Goal: Book appointment/travel/reservation

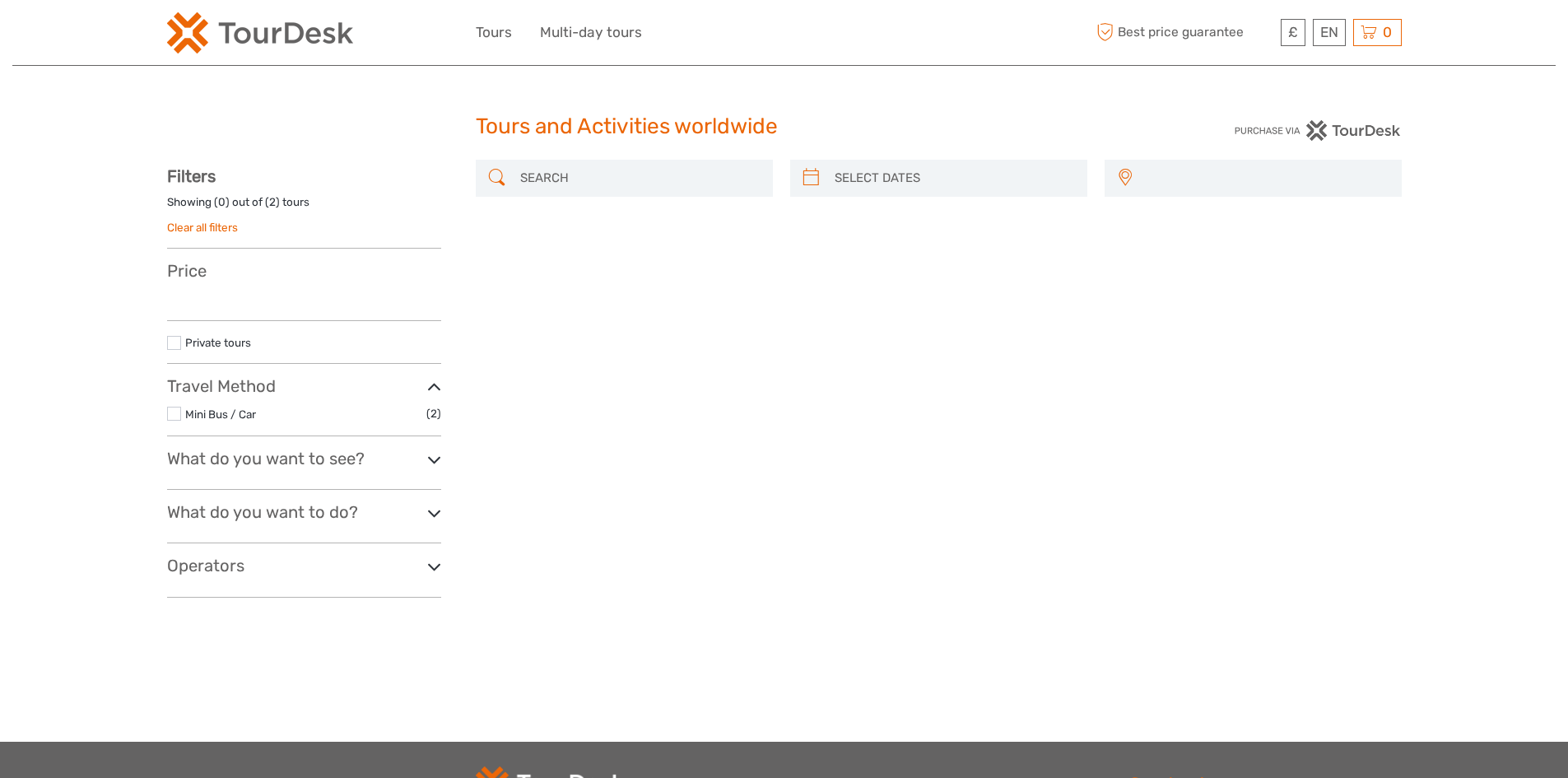
select select
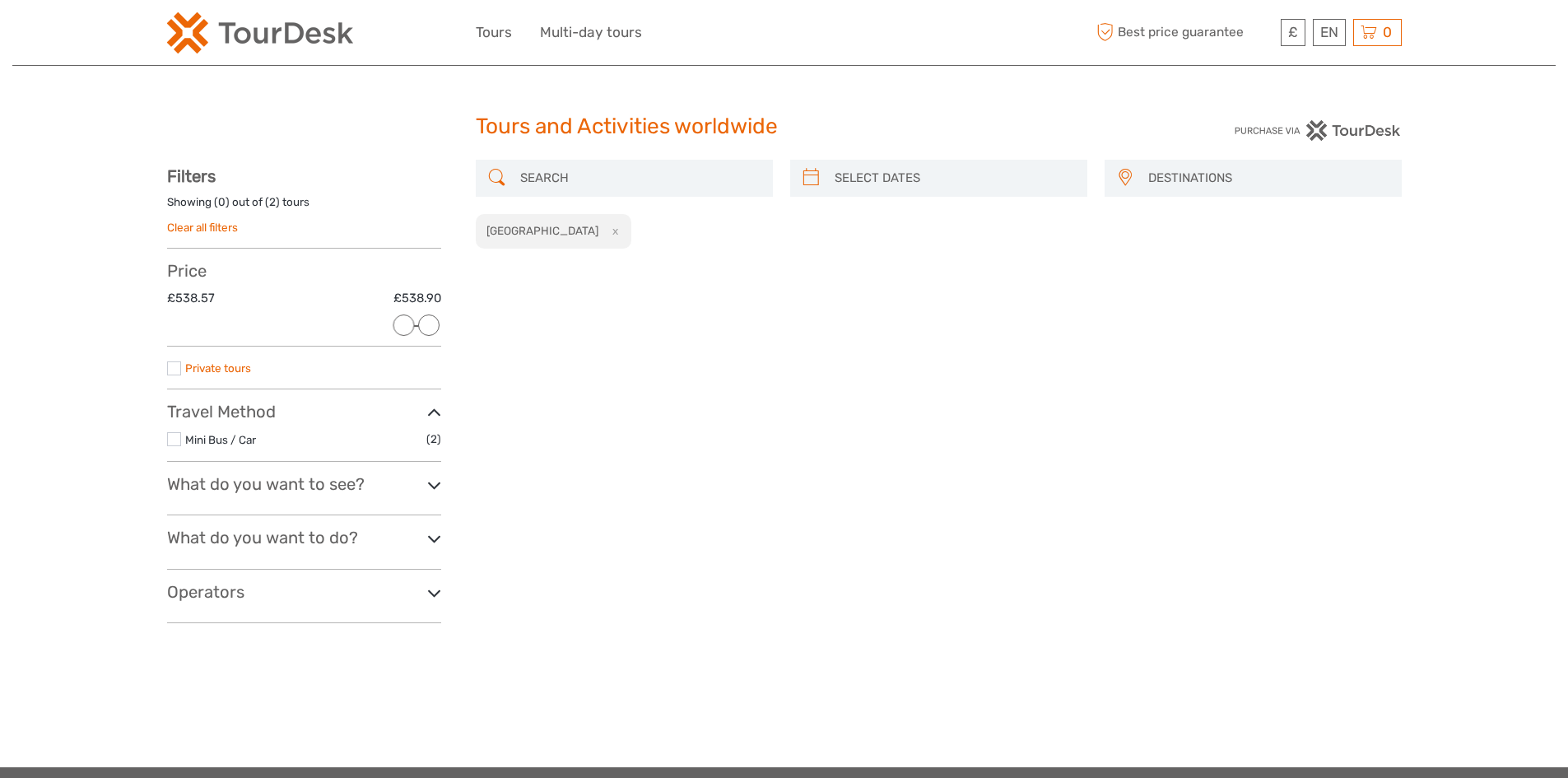
click at [188, 363] on link "Private tours" at bounding box center [218, 368] width 66 height 13
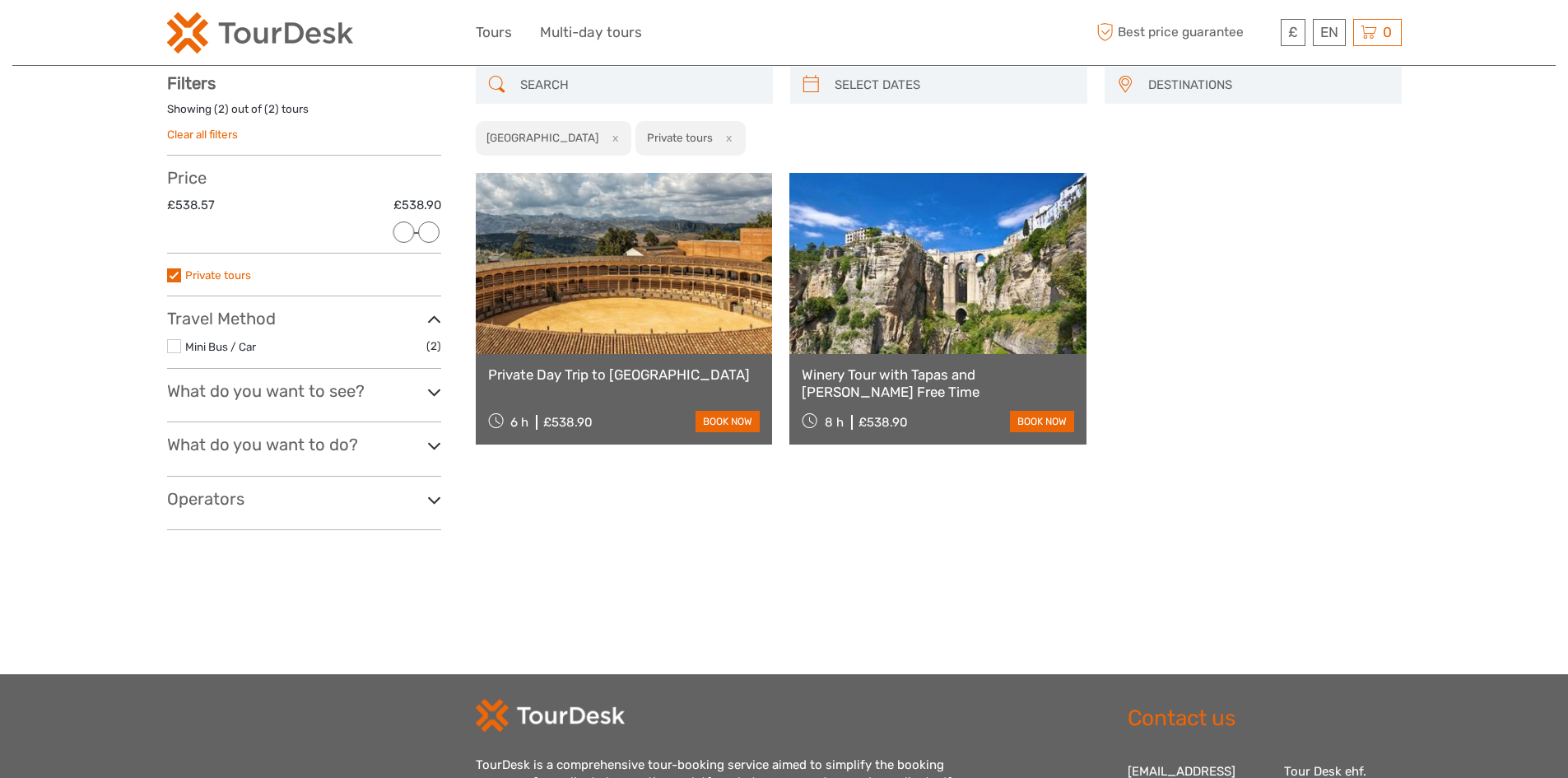
scroll to position [94, 0]
click at [253, 341] on link "Mini Bus / Car" at bounding box center [220, 346] width 70 height 13
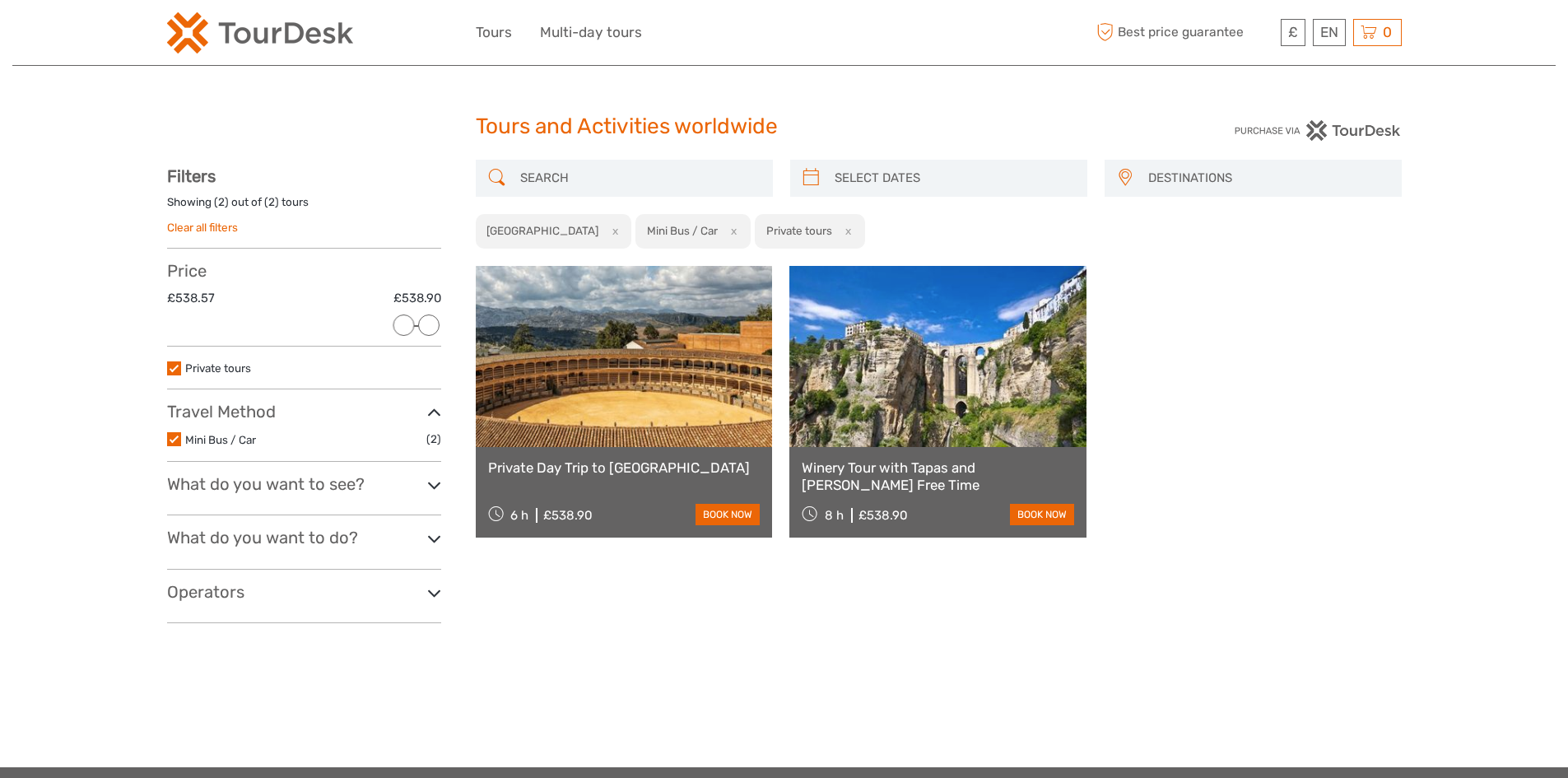
click at [265, 493] on h3 "What do you want to see?" at bounding box center [304, 485] width 274 height 20
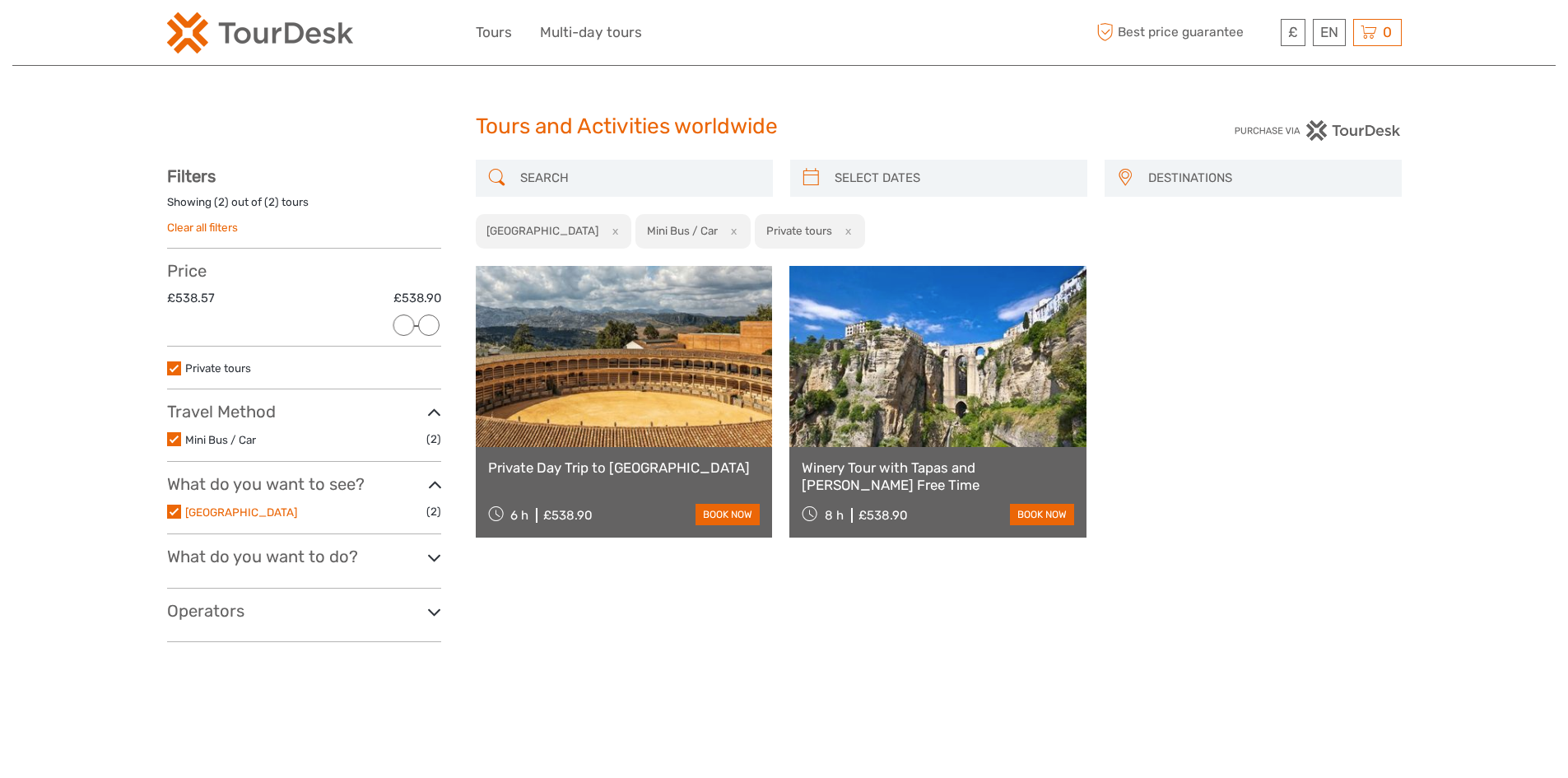
click at [231, 511] on link "[GEOGRAPHIC_DATA]" at bounding box center [241, 512] width 112 height 13
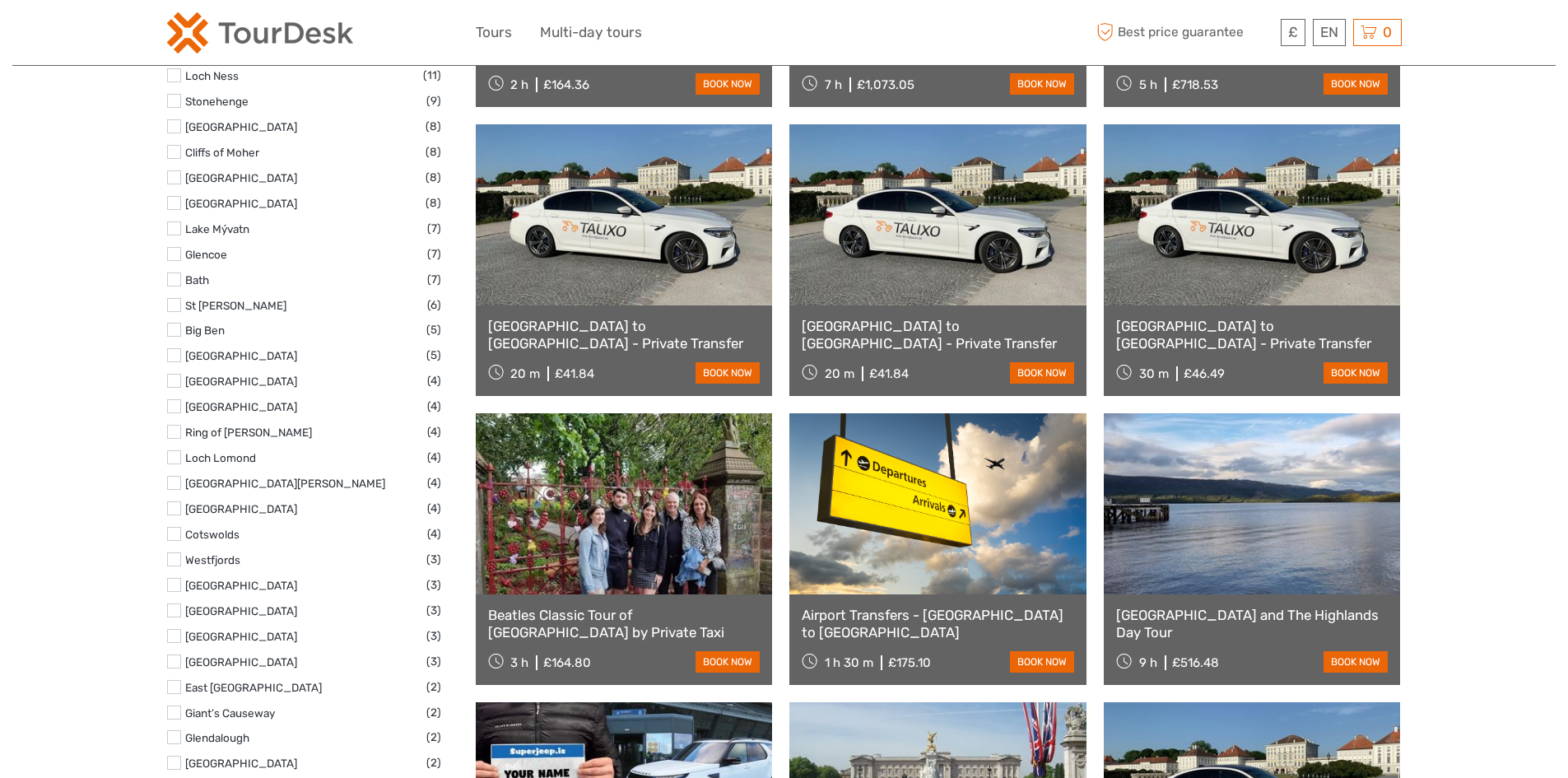
scroll to position [752, 0]
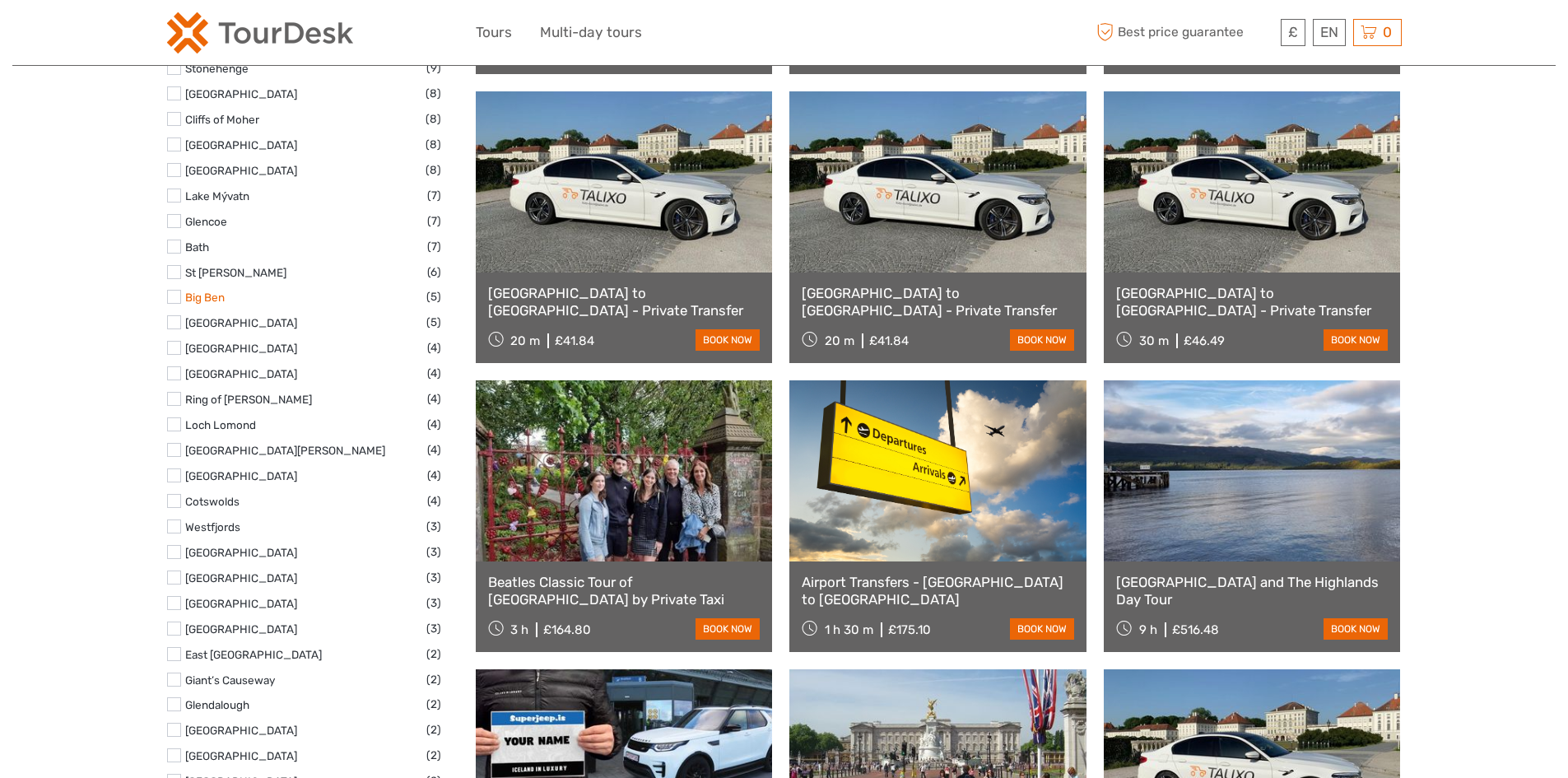
click at [211, 294] on link "Big Ben" at bounding box center [205, 297] width 39 height 13
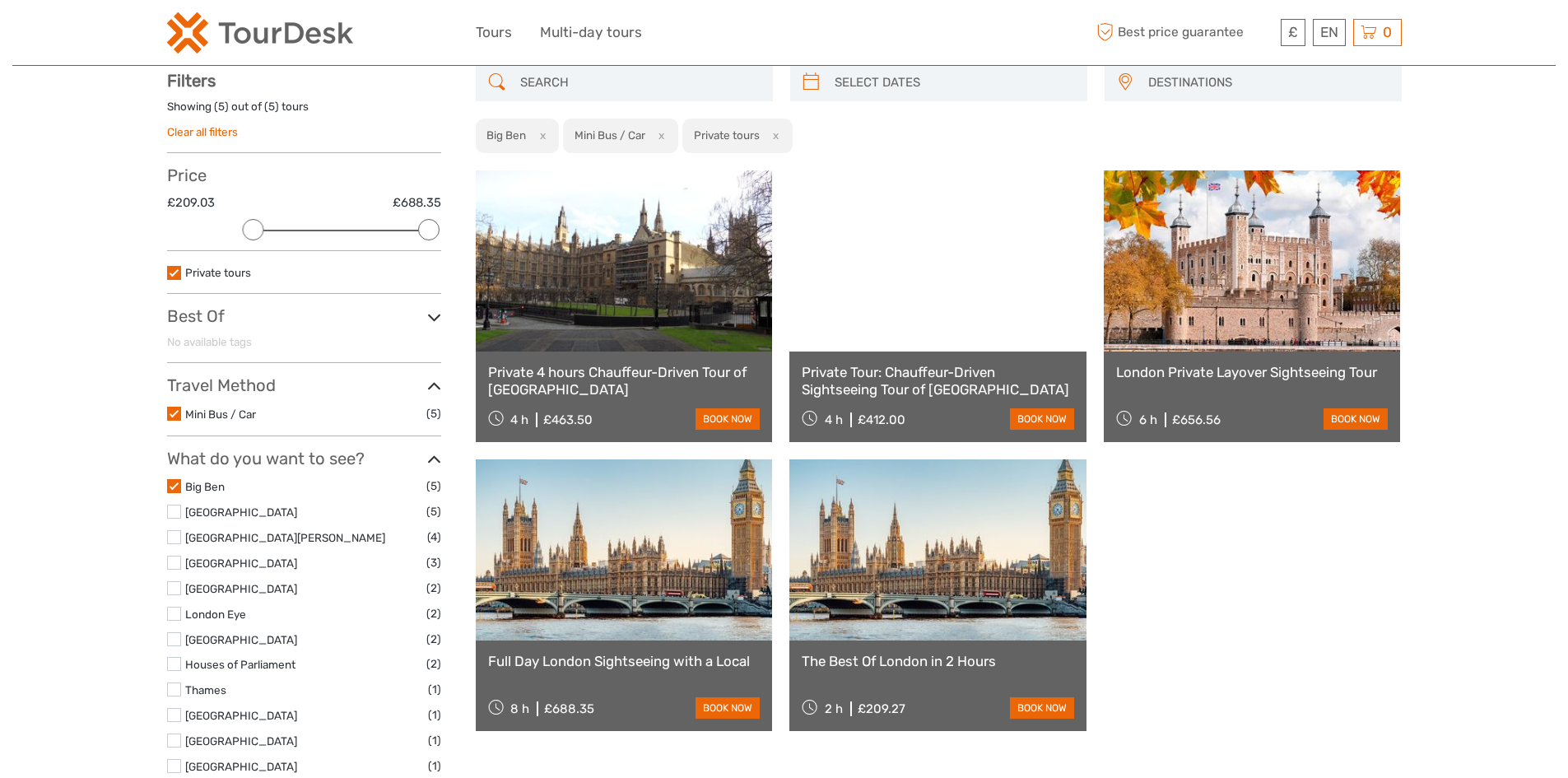
scroll to position [94, 0]
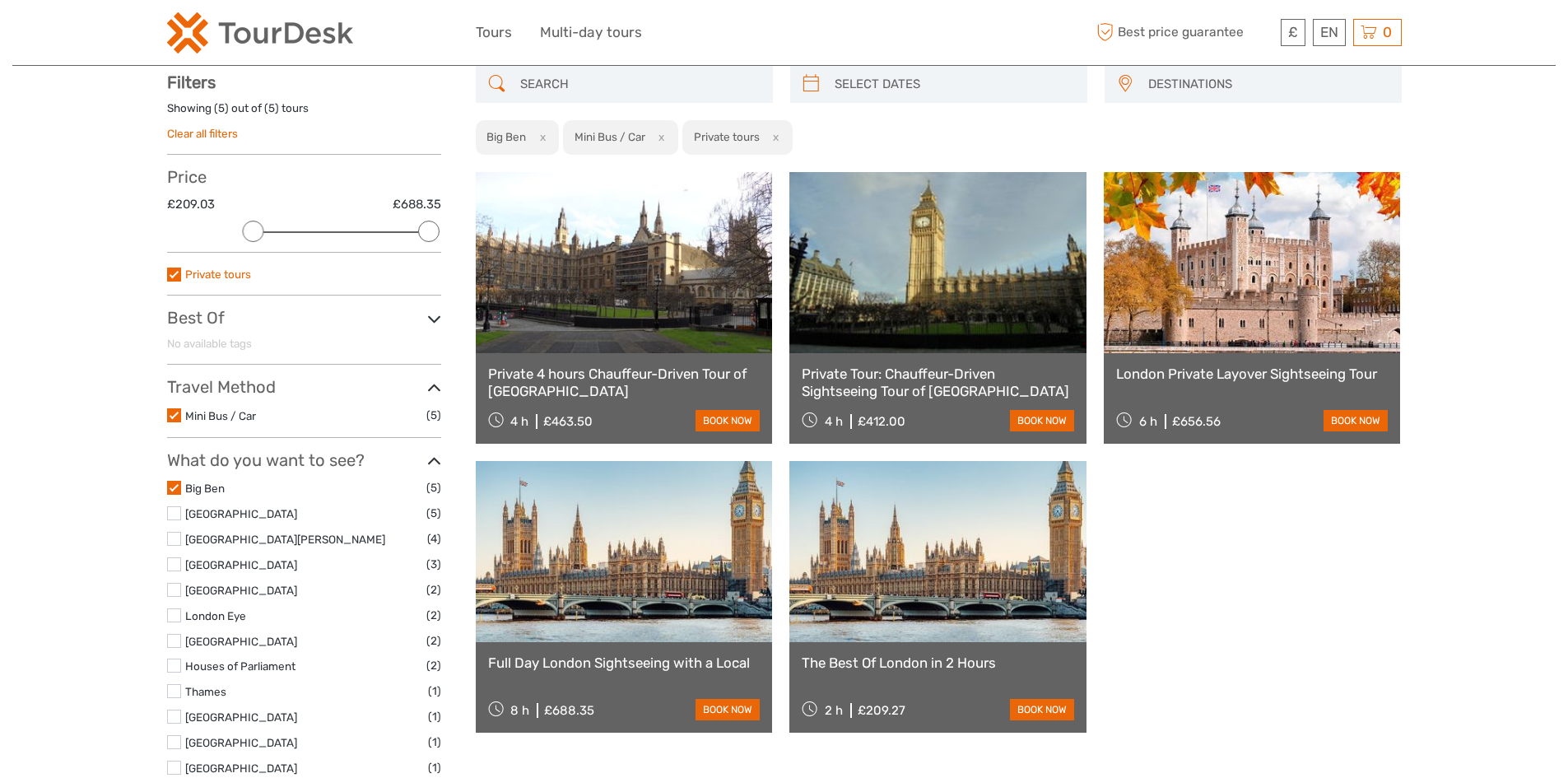
click at [232, 279] on link "Private tours" at bounding box center [218, 274] width 66 height 13
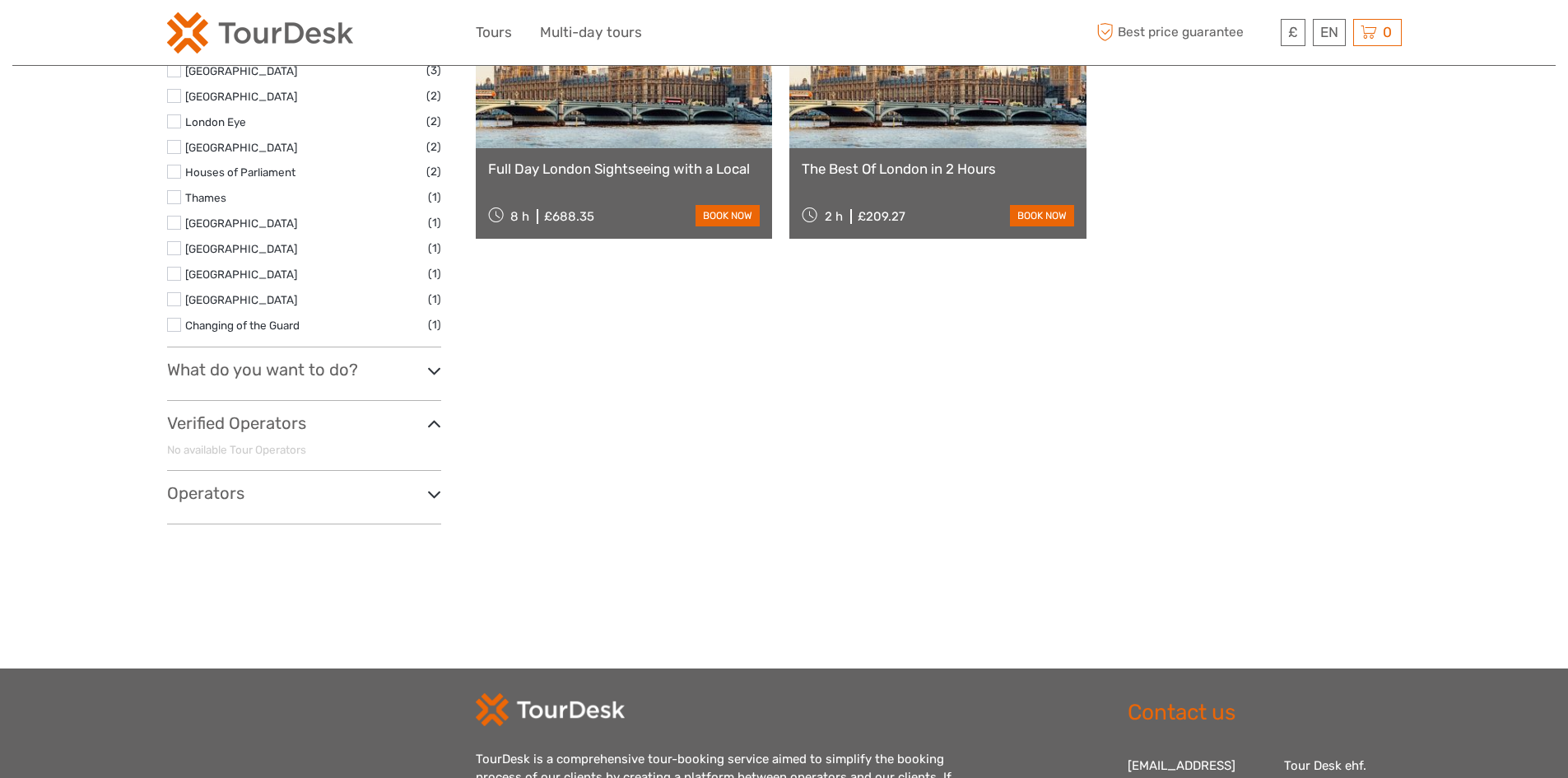
scroll to position [423, 0]
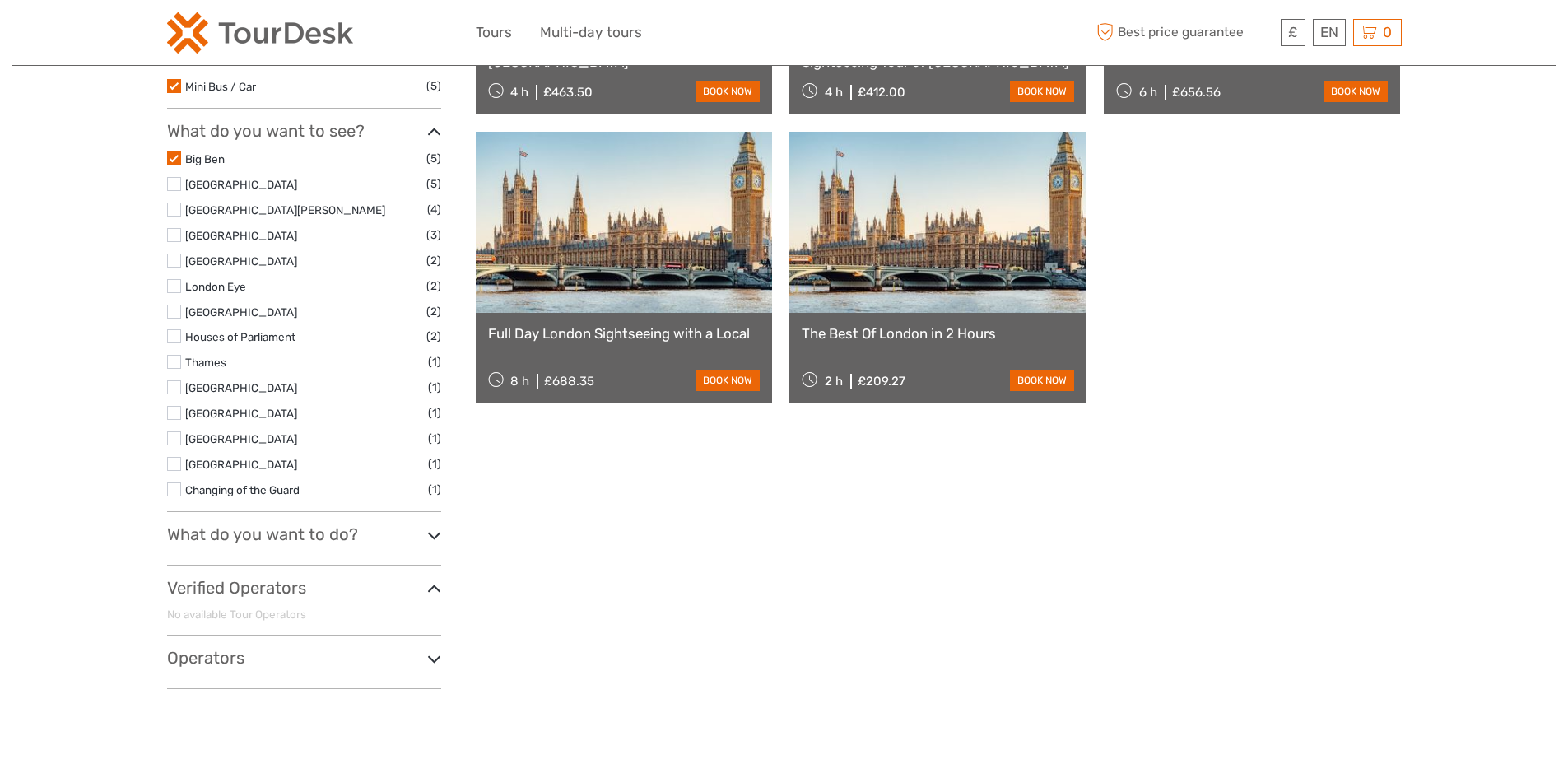
click at [291, 541] on h3 "What do you want to do?" at bounding box center [304, 535] width 274 height 20
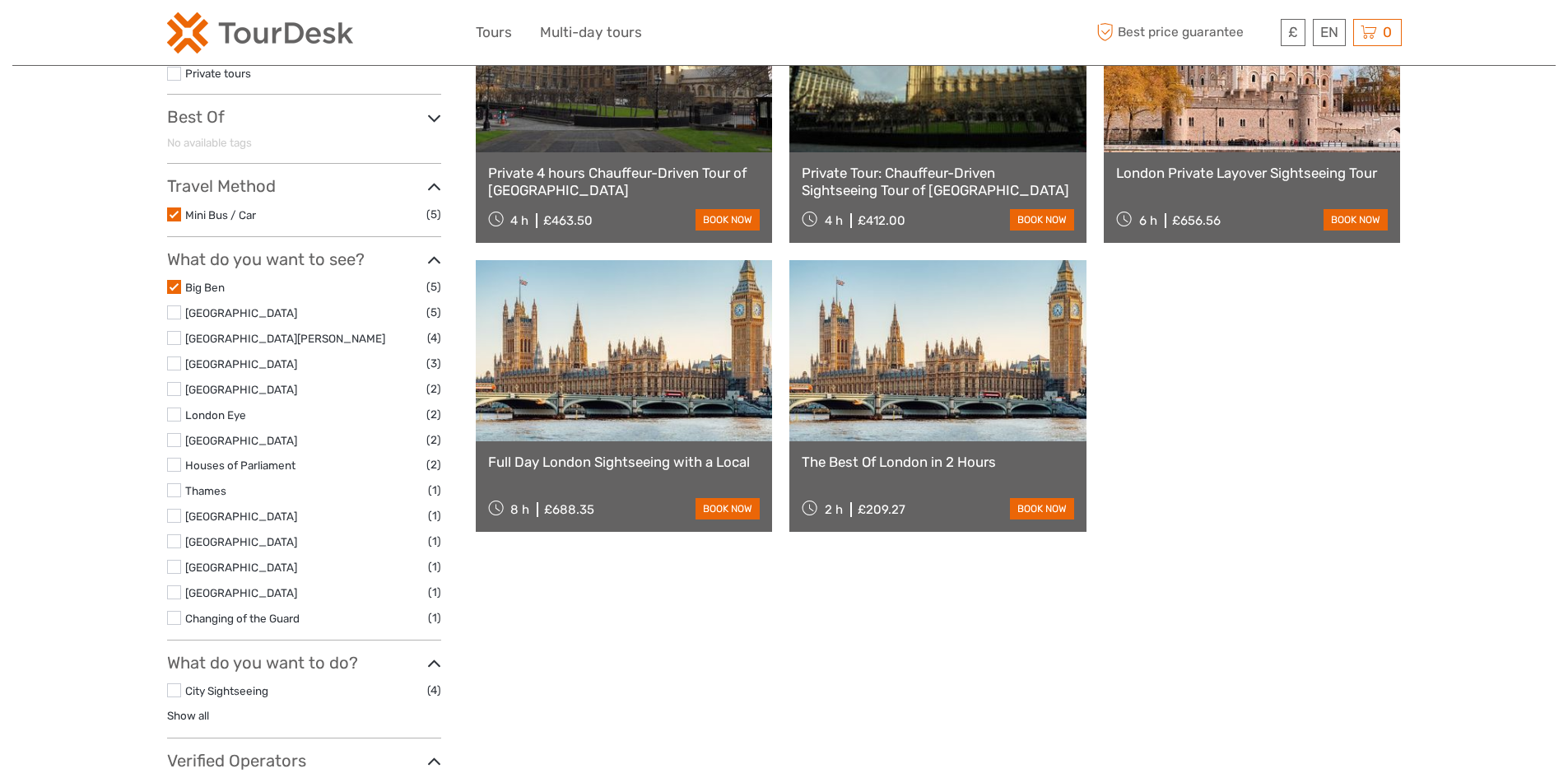
scroll to position [259, 0]
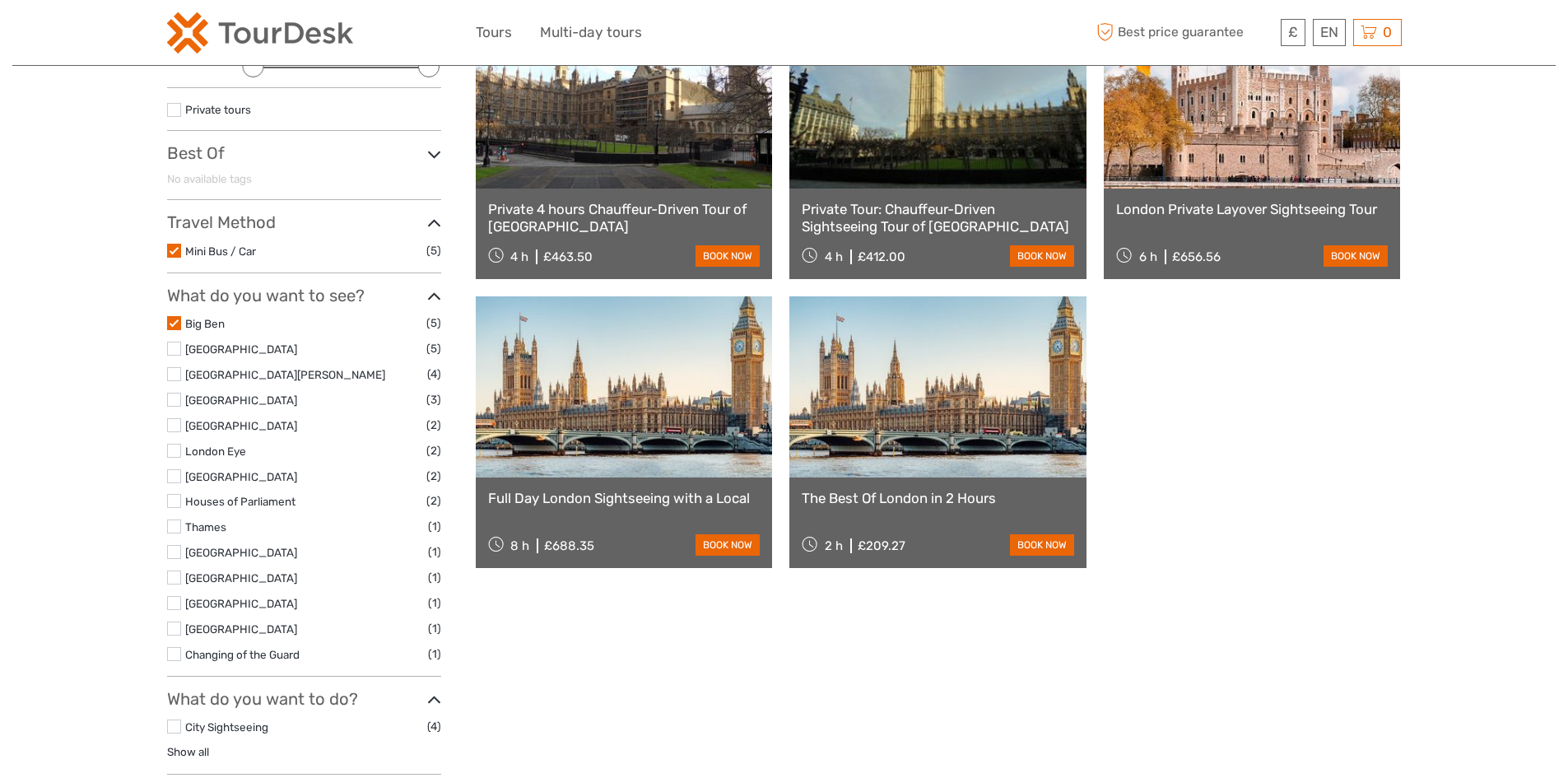
click at [199, 330] on label "Big Ben" at bounding box center [306, 324] width 241 height 19
click at [0, 0] on input "checkbox" at bounding box center [0, 0] width 0 height 0
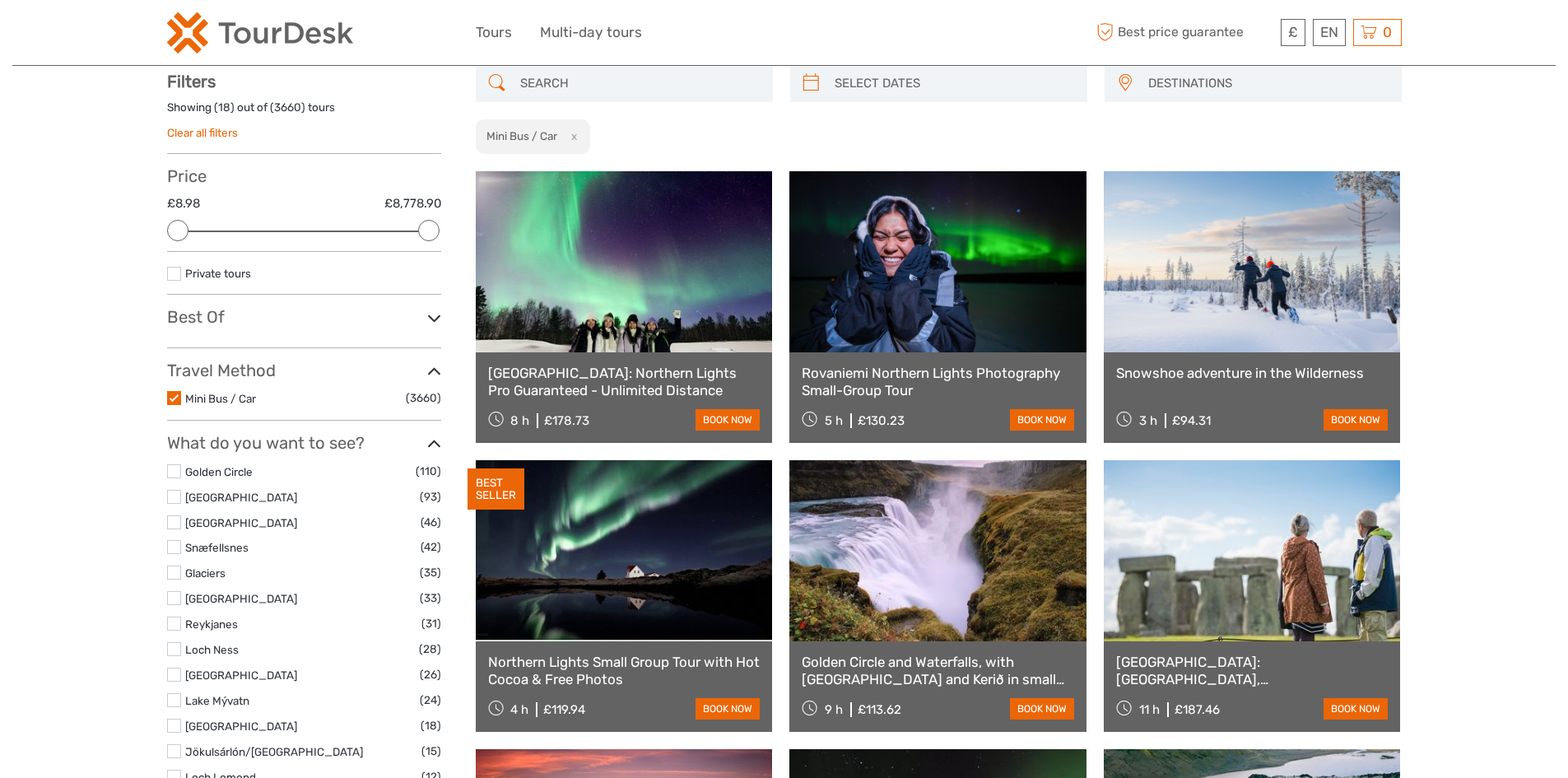
scroll to position [94, 0]
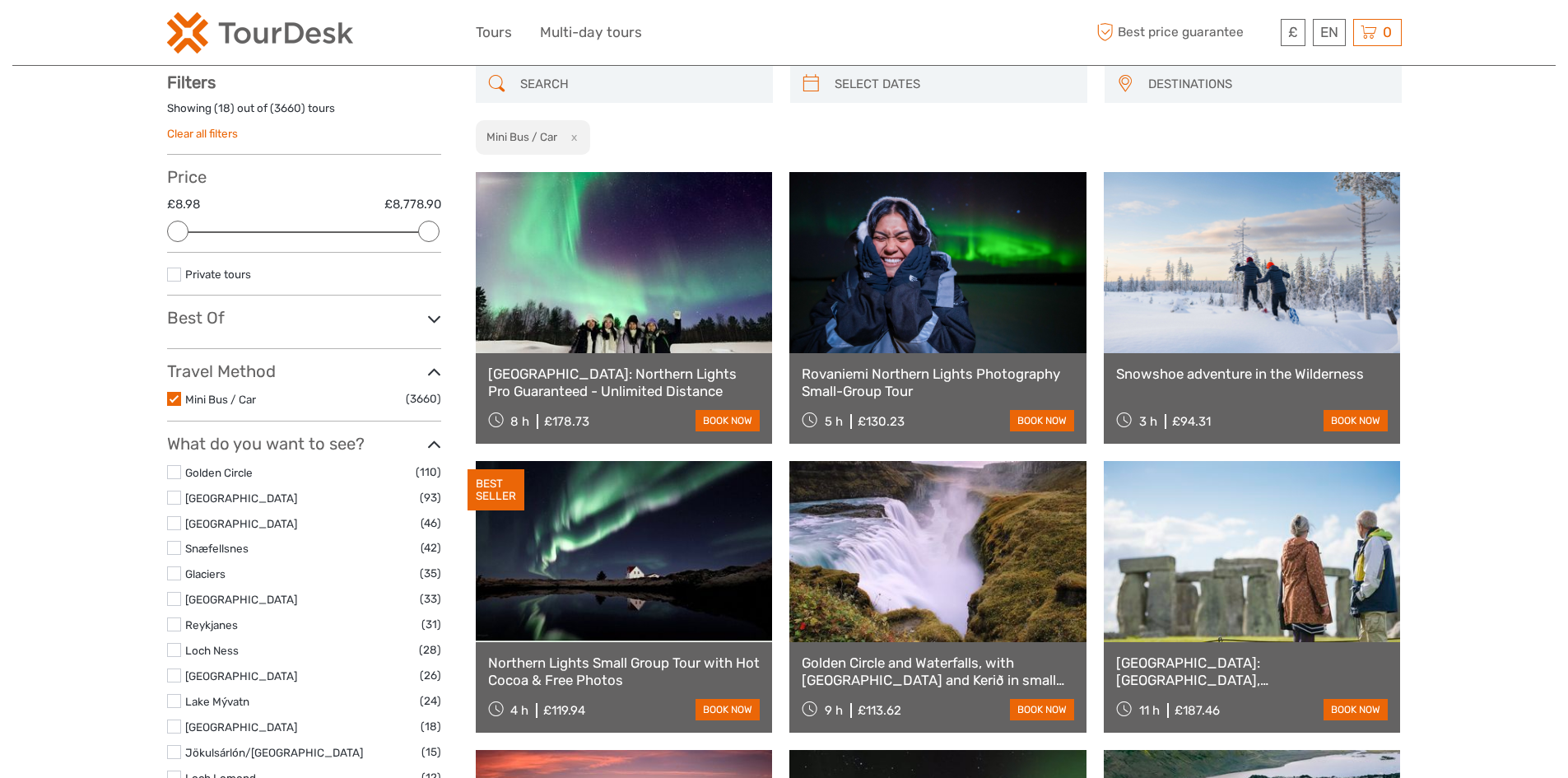
click at [207, 390] on label "Mini Bus / Car" at bounding box center [295, 400] width 220 height 19
click at [0, 0] on input "checkbox" at bounding box center [0, 0] width 0 height 0
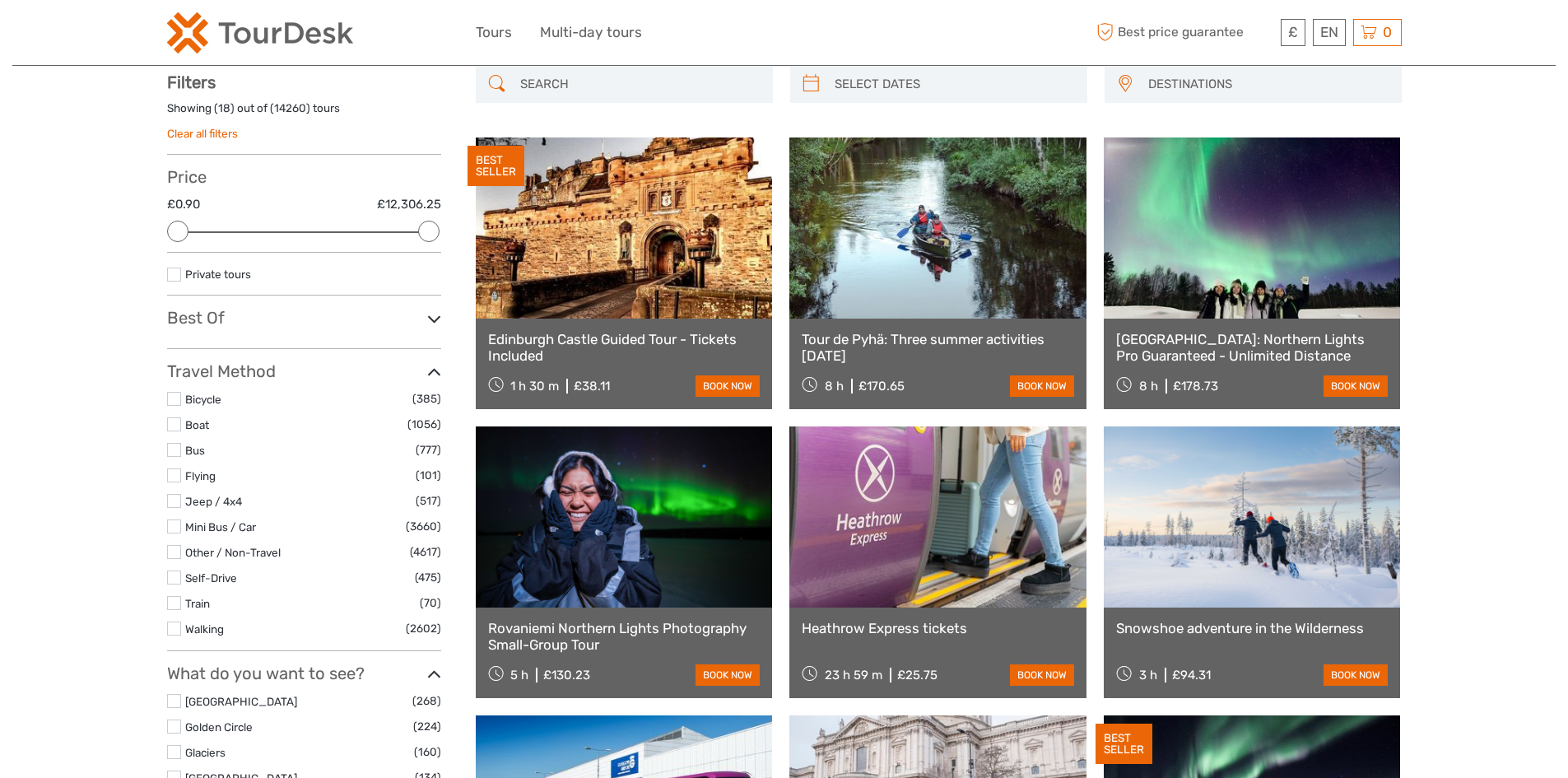
click at [215, 318] on h3 "Best Of" at bounding box center [304, 318] width 274 height 20
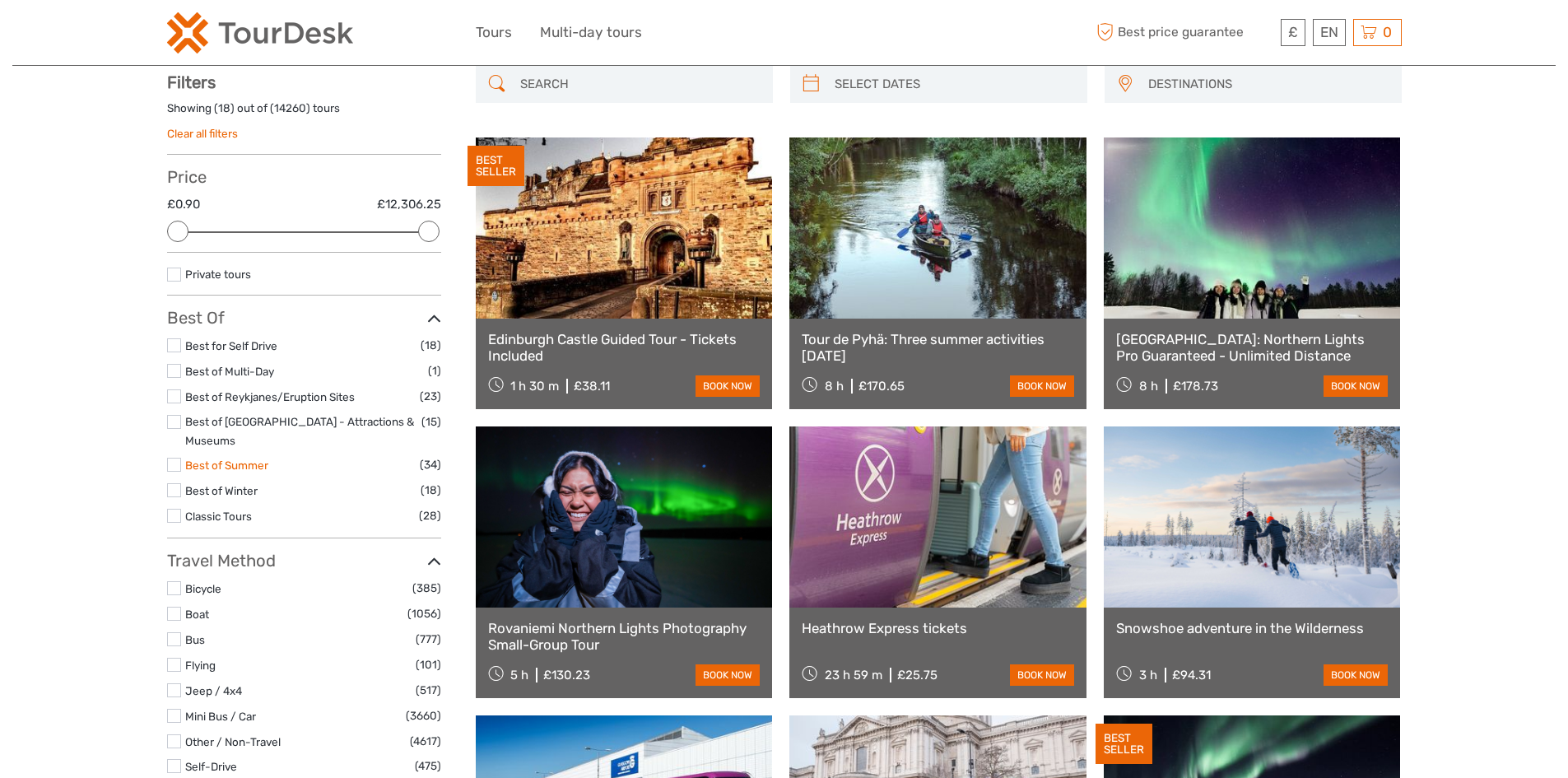
click at [227, 459] on link "Best of Summer" at bounding box center [227, 465] width 83 height 13
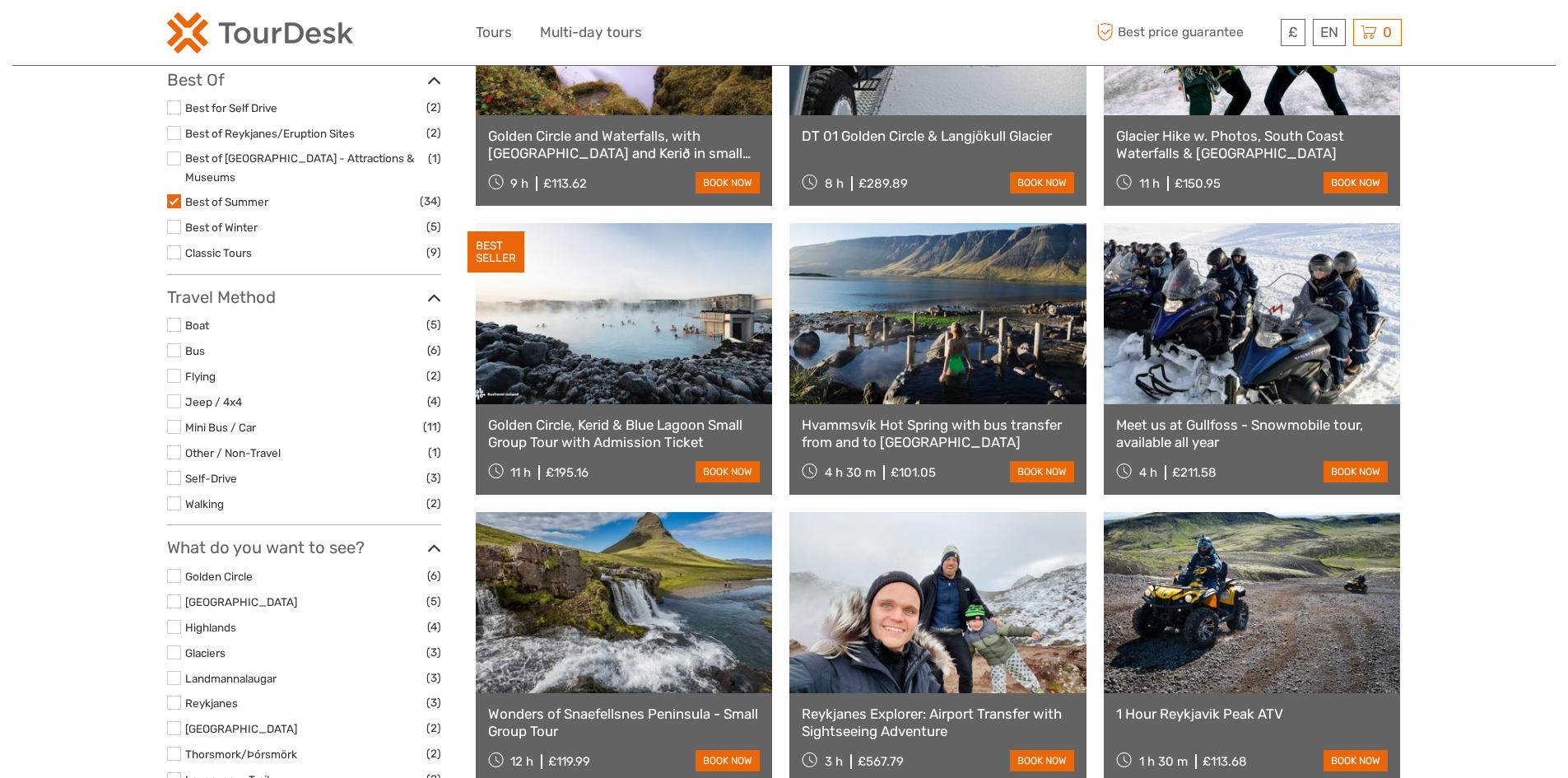
scroll to position [341, 0]
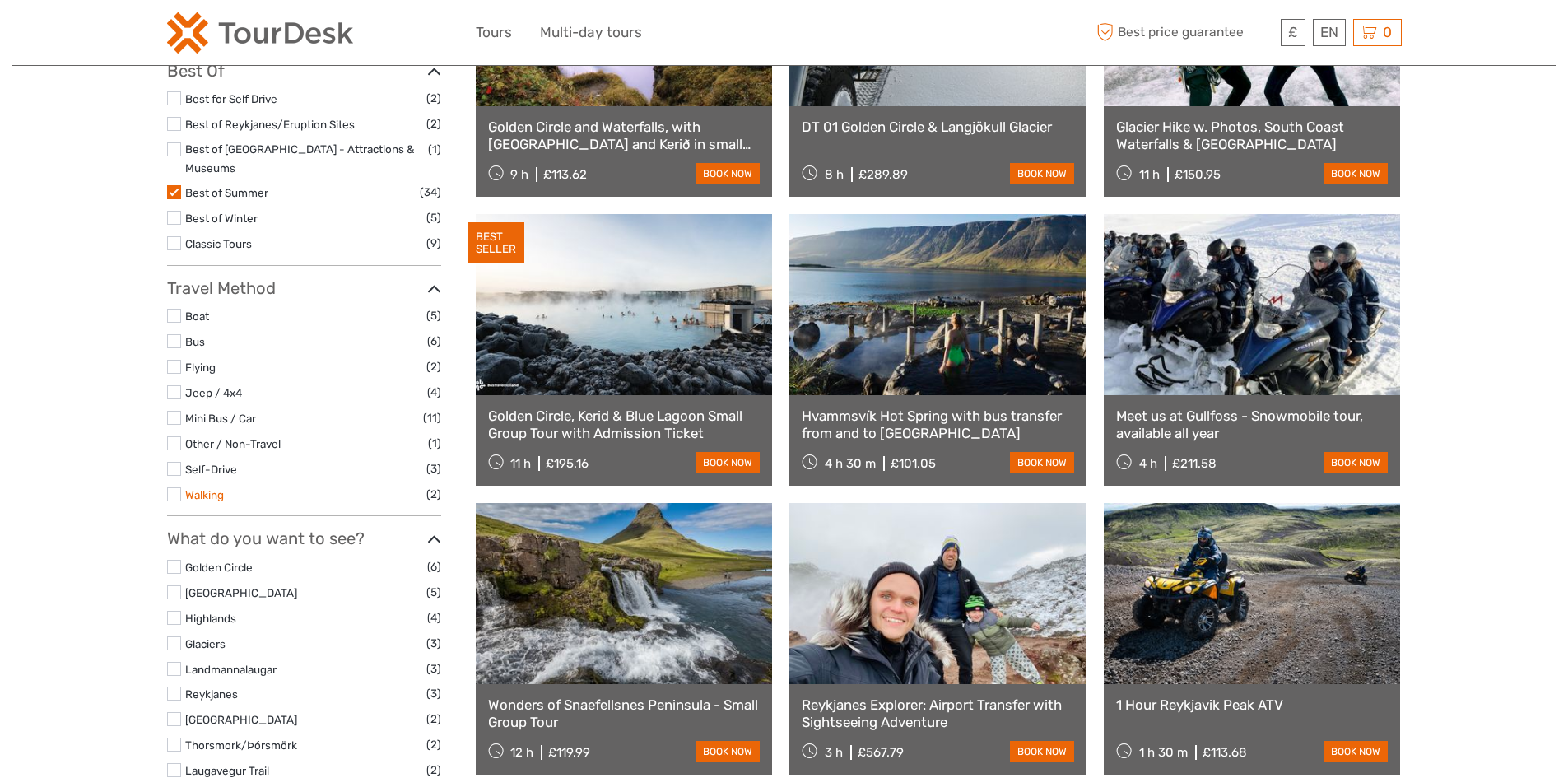
click at [195, 488] on link "Walking" at bounding box center [205, 495] width 38 height 13
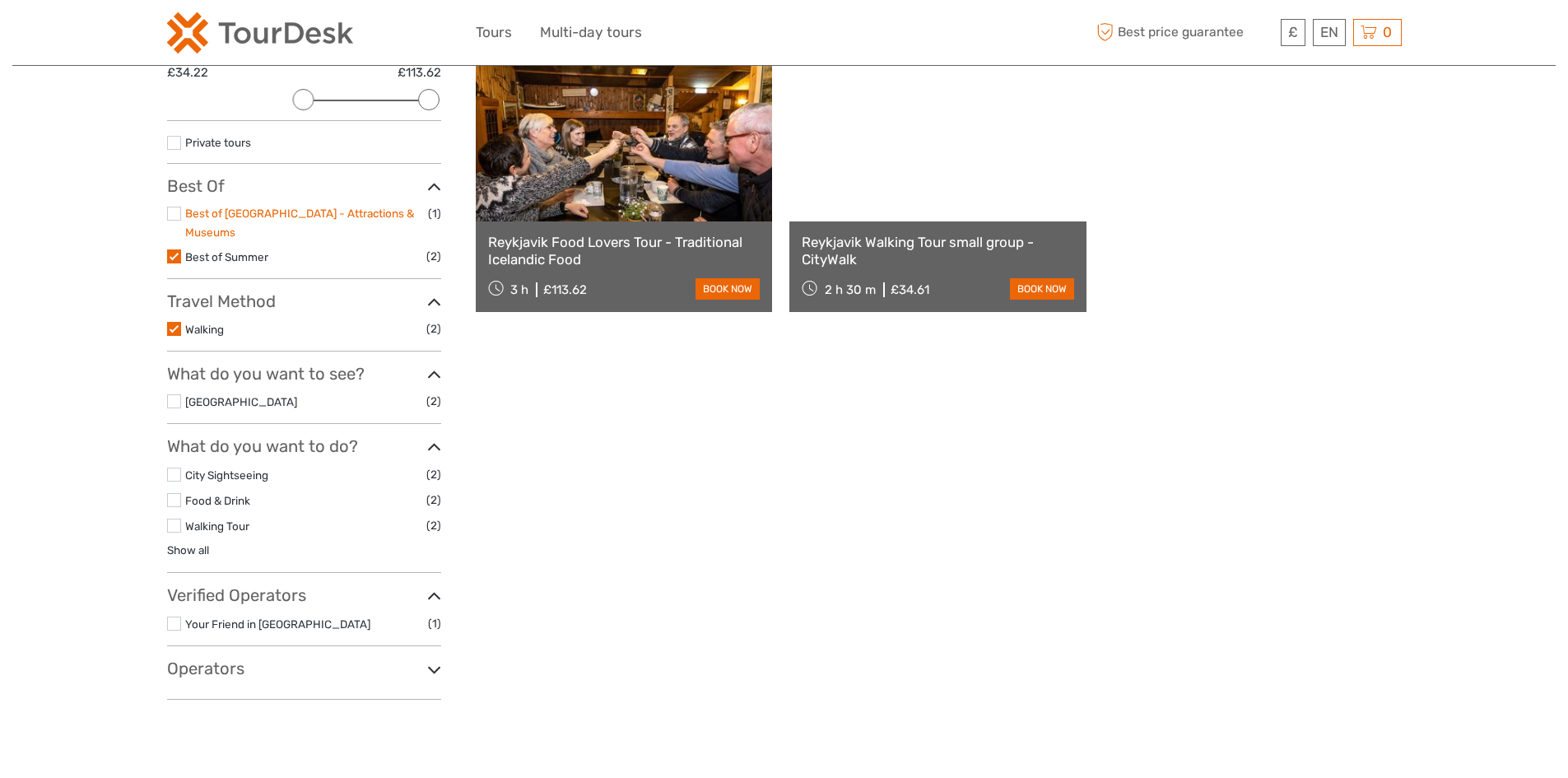
scroll to position [259, 0]
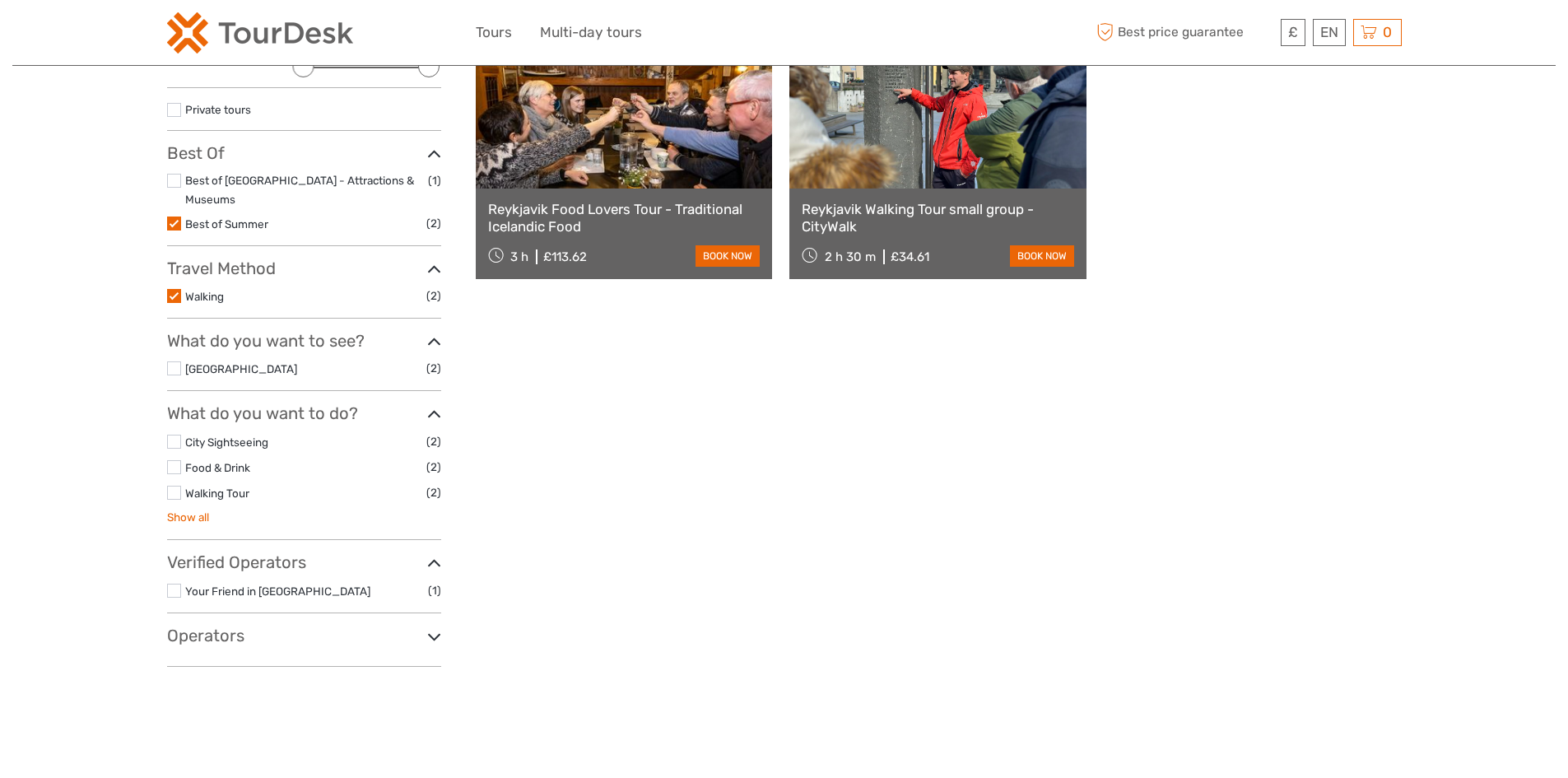
click at [190, 510] on link "Show all" at bounding box center [188, 517] width 42 height 13
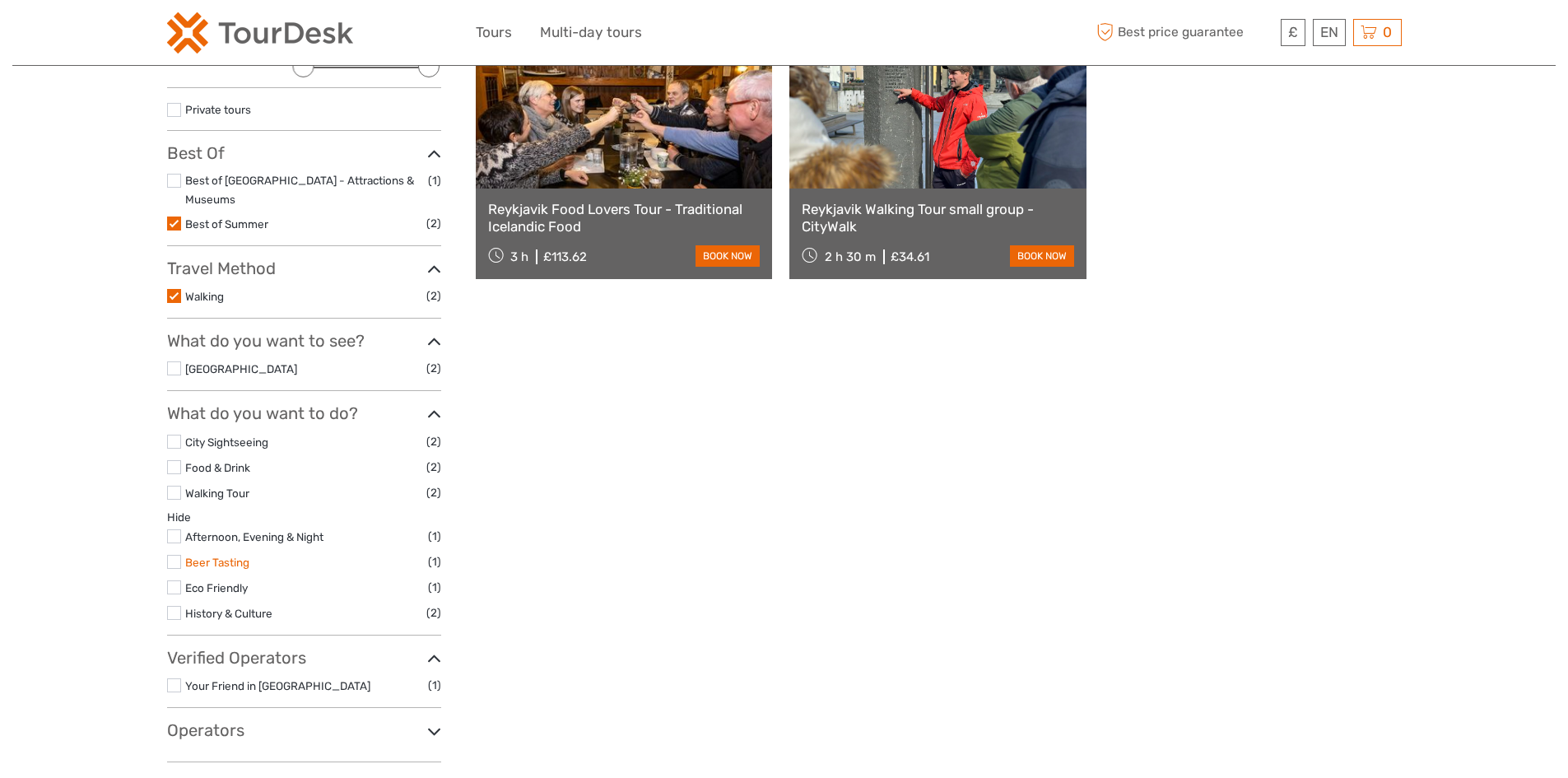
click at [216, 556] on link "Beer Tasting" at bounding box center [217, 562] width 64 height 13
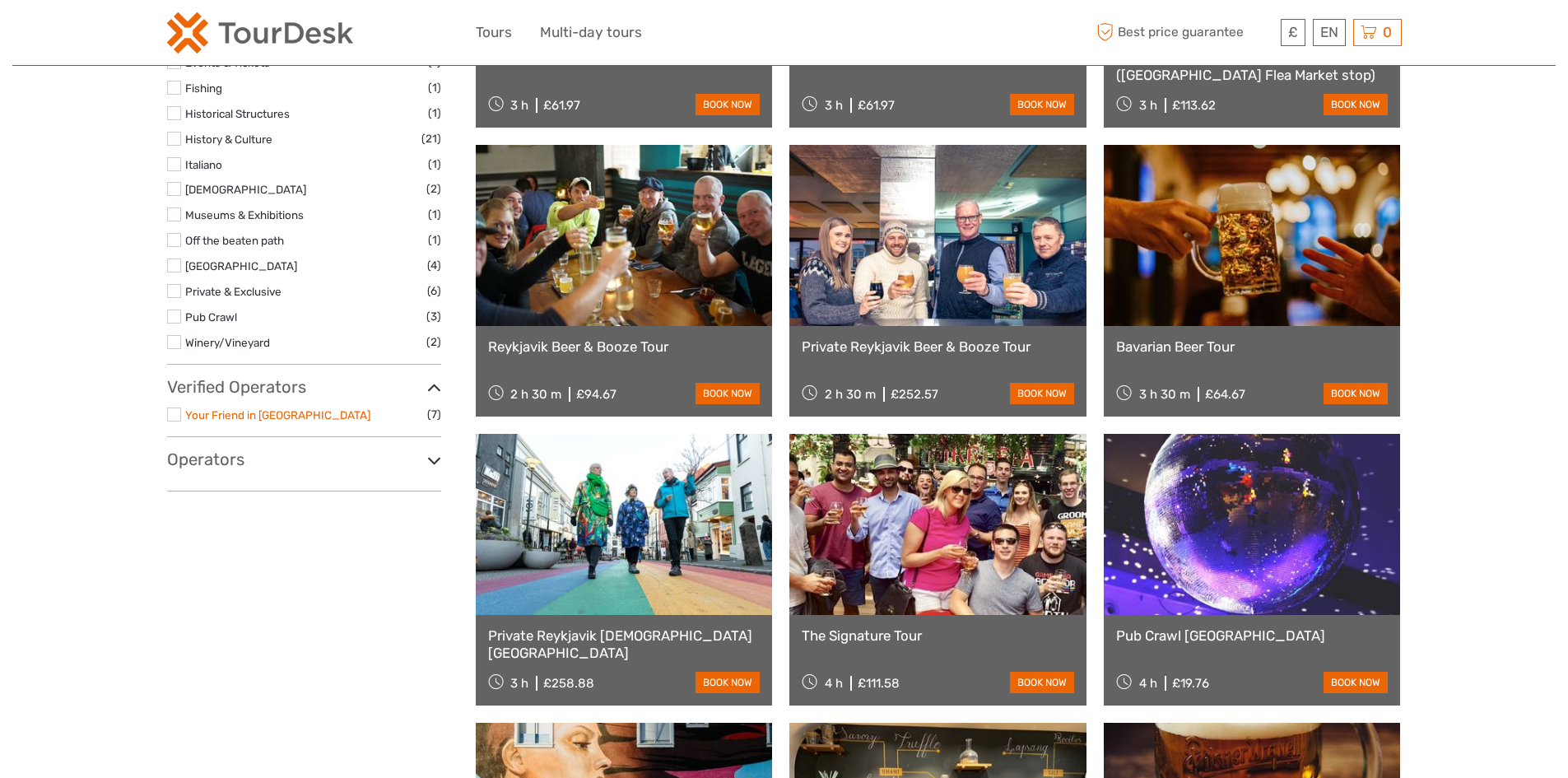
click at [231, 409] on link "Your Friend in [GEOGRAPHIC_DATA]" at bounding box center [278, 415] width 185 height 13
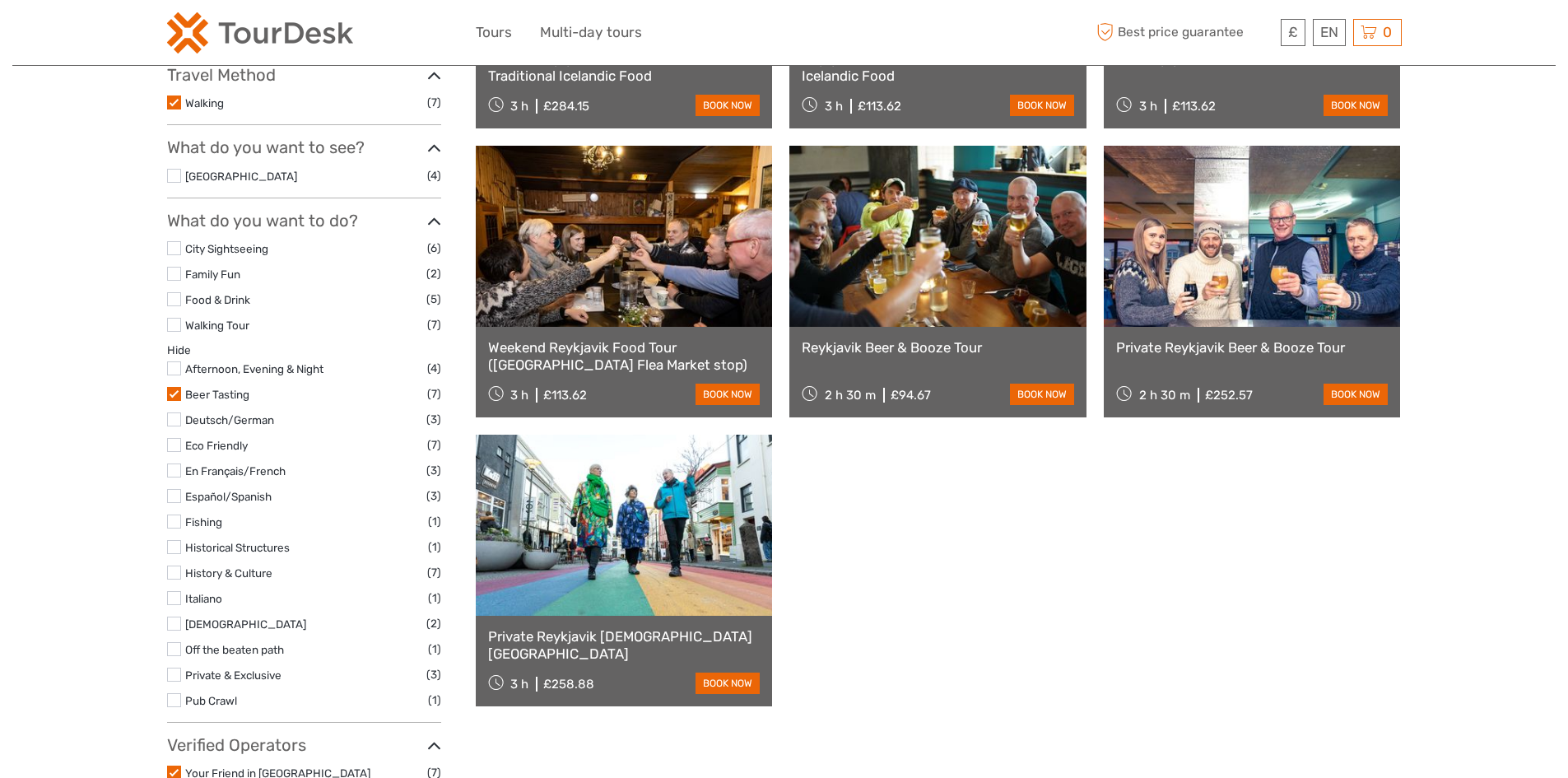
scroll to position [659, 0]
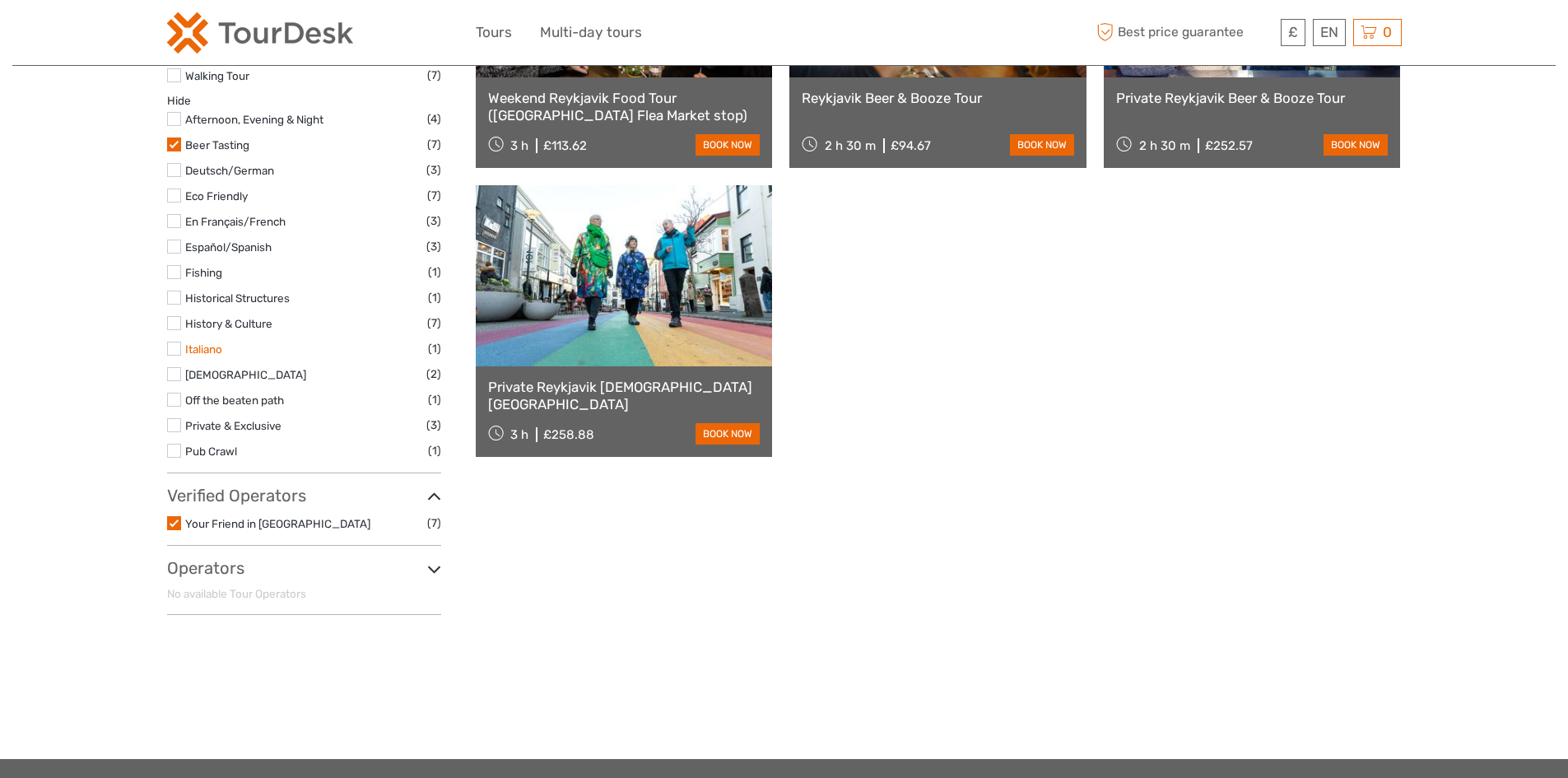
drag, startPoint x: 206, startPoint y: 353, endPoint x: 467, endPoint y: 407, distance: 266.5
click at [205, 353] on link "Italiano" at bounding box center [204, 349] width 37 height 13
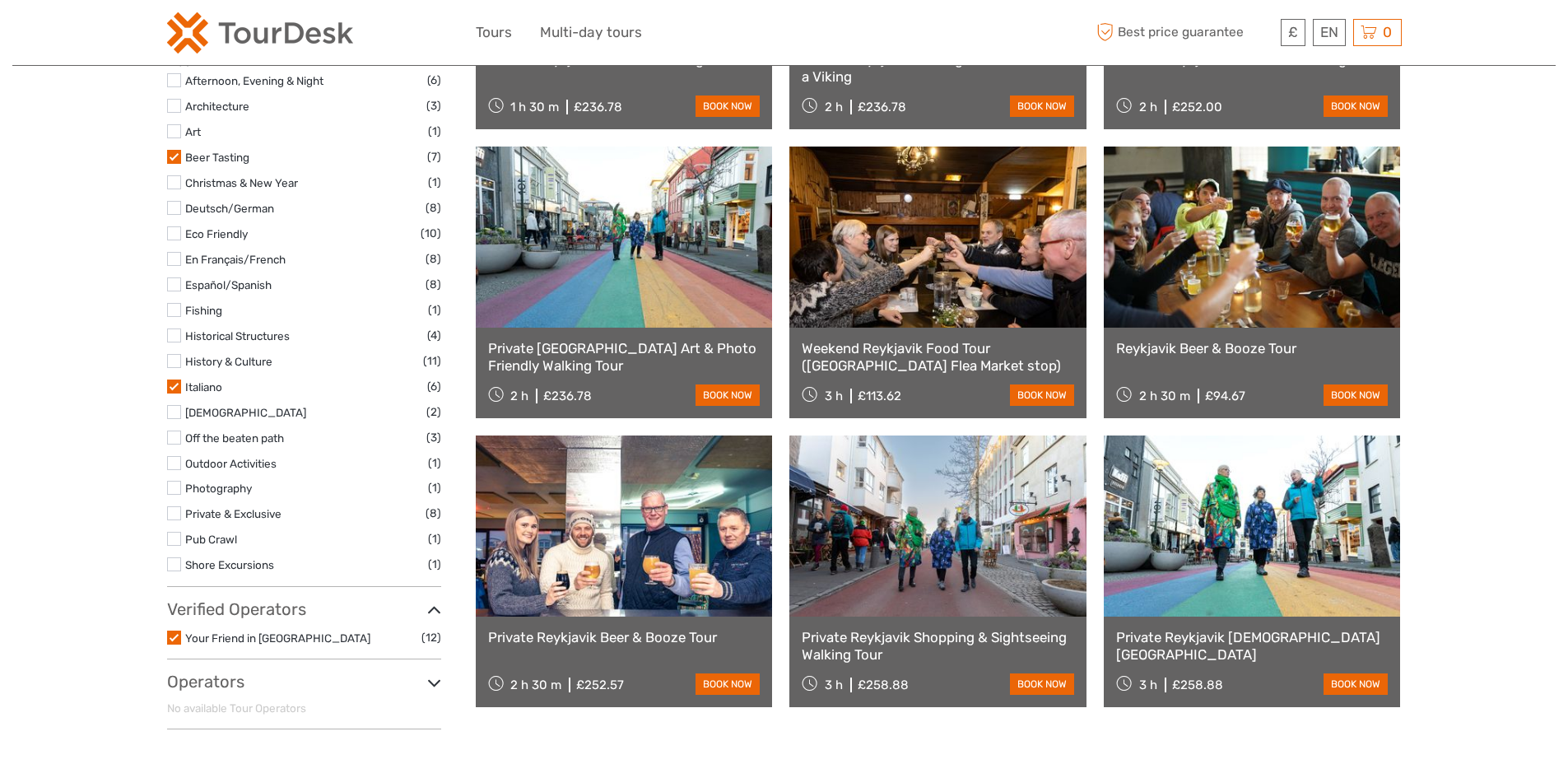
scroll to position [835, 0]
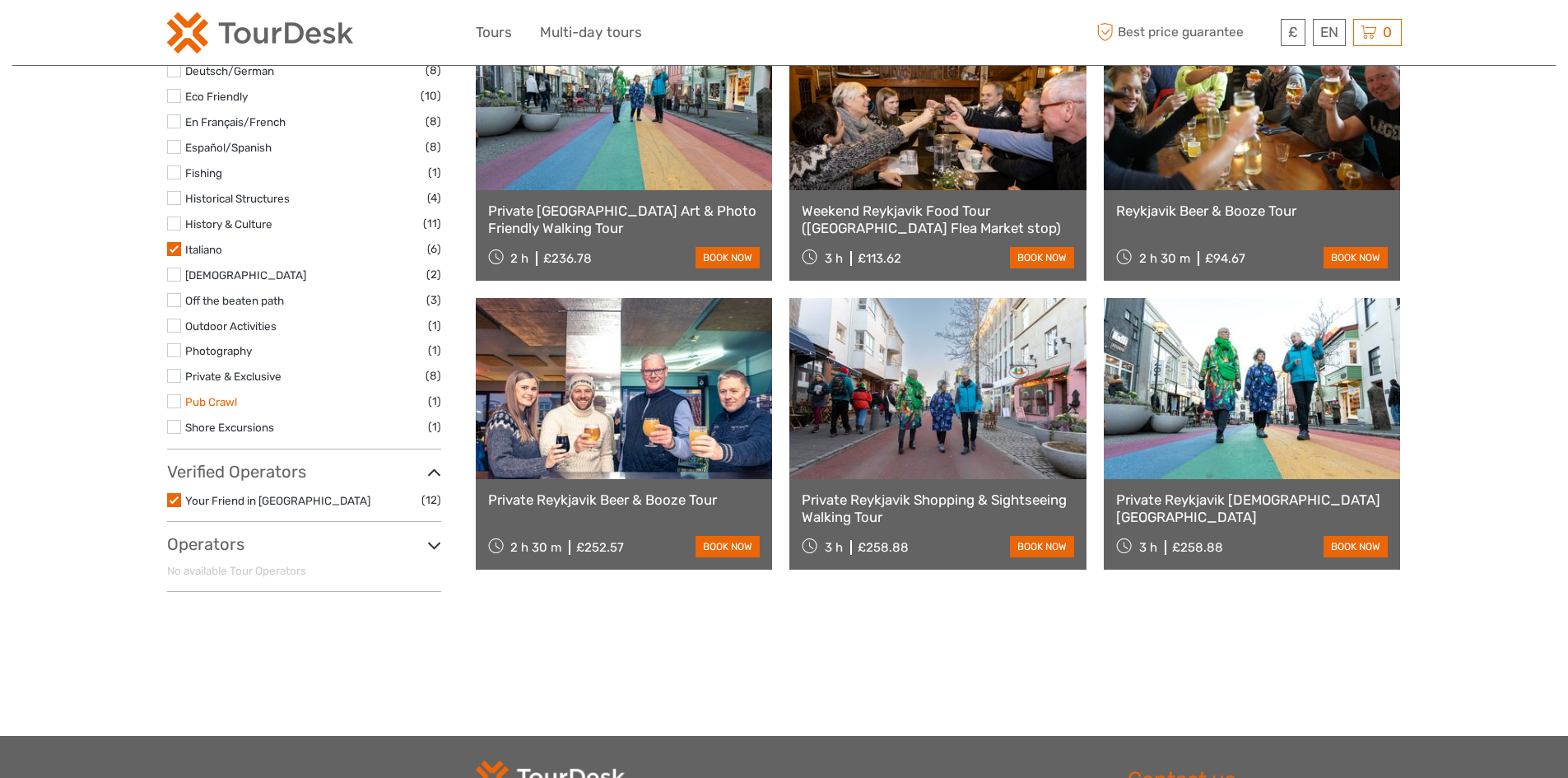
click at [237, 404] on link "Pub Crawl" at bounding box center [211, 401] width 52 height 13
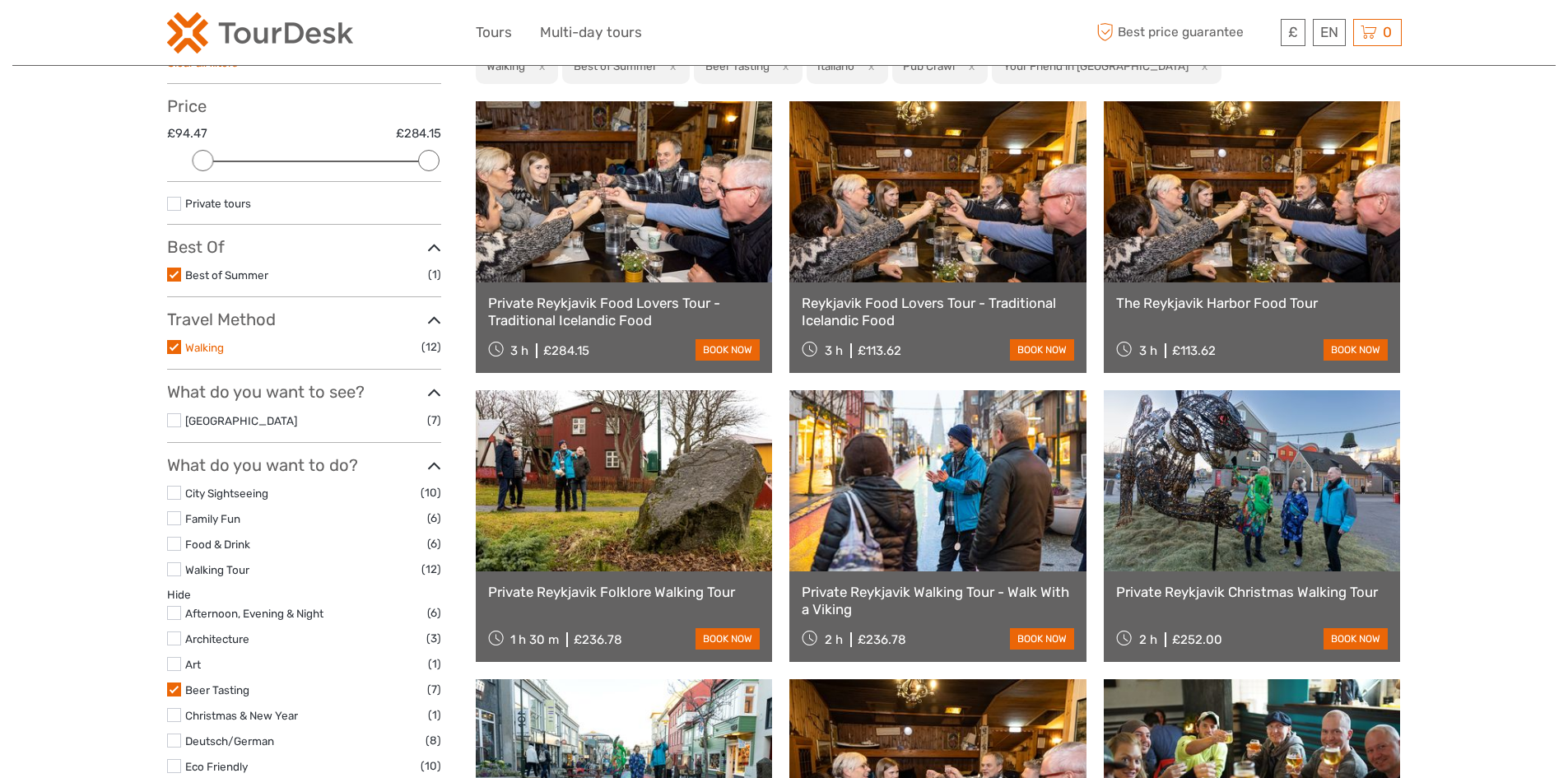
click at [189, 346] on link "Walking" at bounding box center [205, 347] width 38 height 13
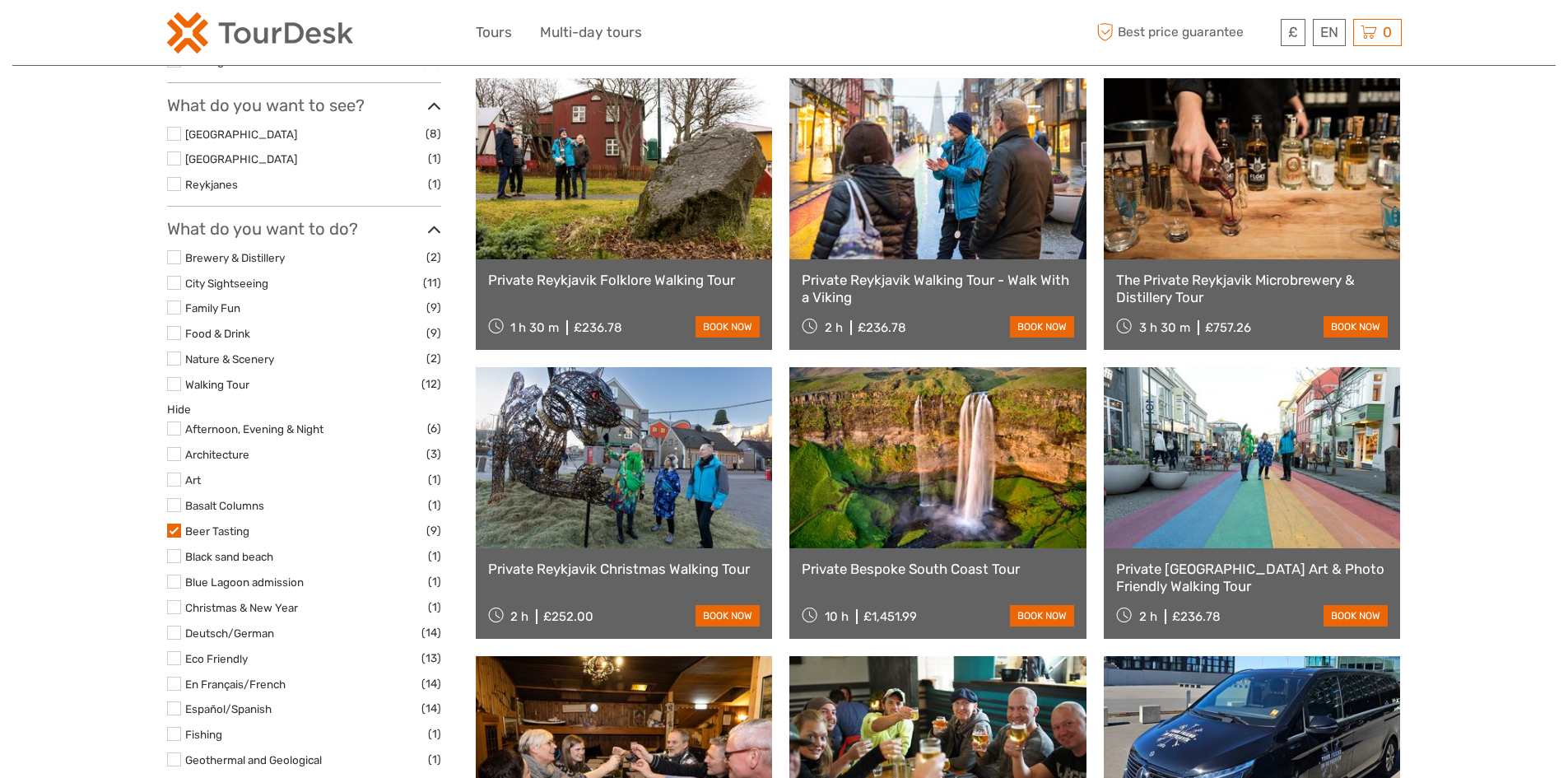
scroll to position [506, 0]
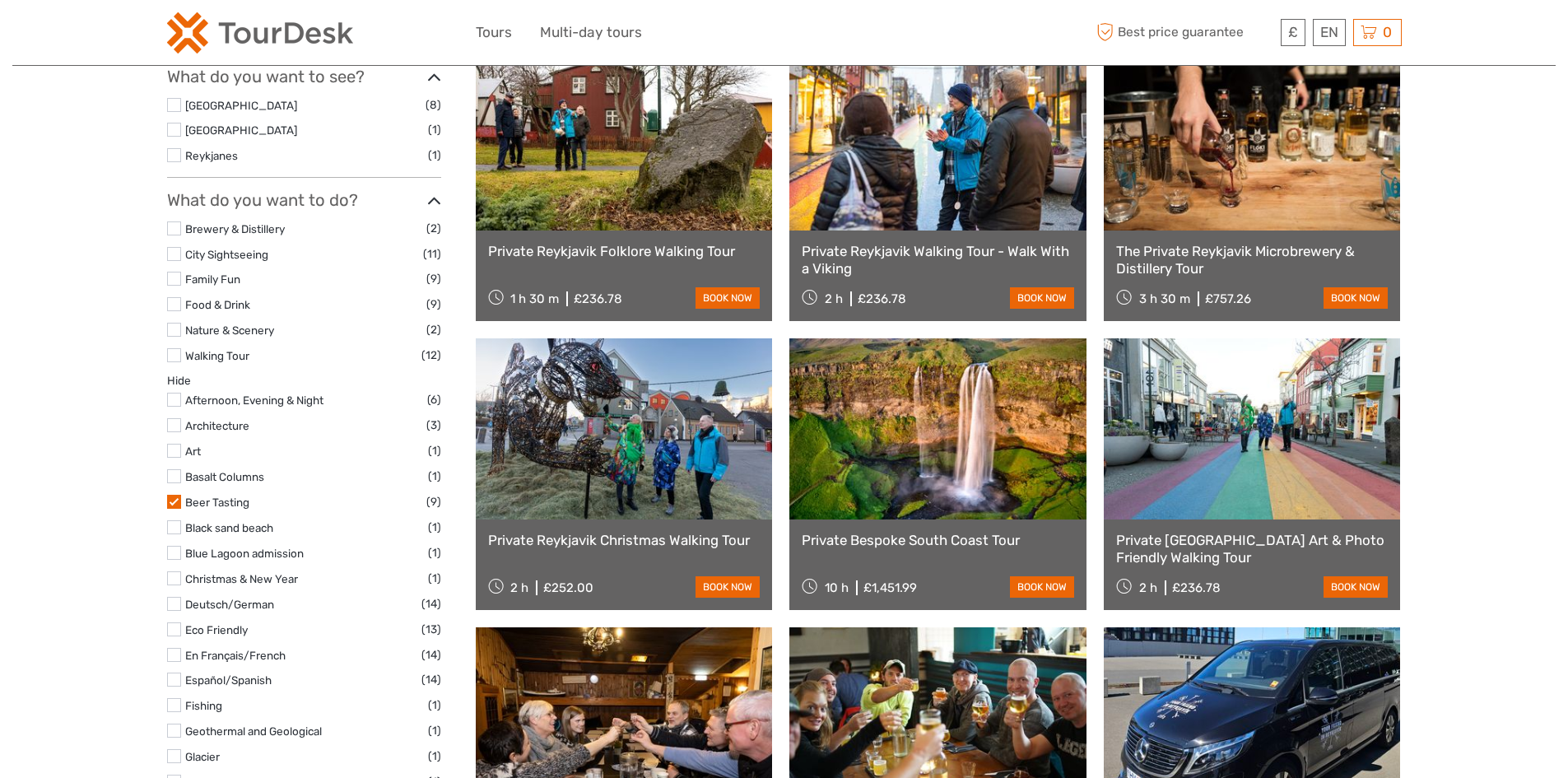
click at [210, 512] on div "Afternoon, Evening & Night (6) Architecture (3) Art (1) Basalt Columns (1) Beer…" at bounding box center [304, 756] width 274 height 732
click at [210, 502] on link "Beer Tasting" at bounding box center [217, 502] width 64 height 13
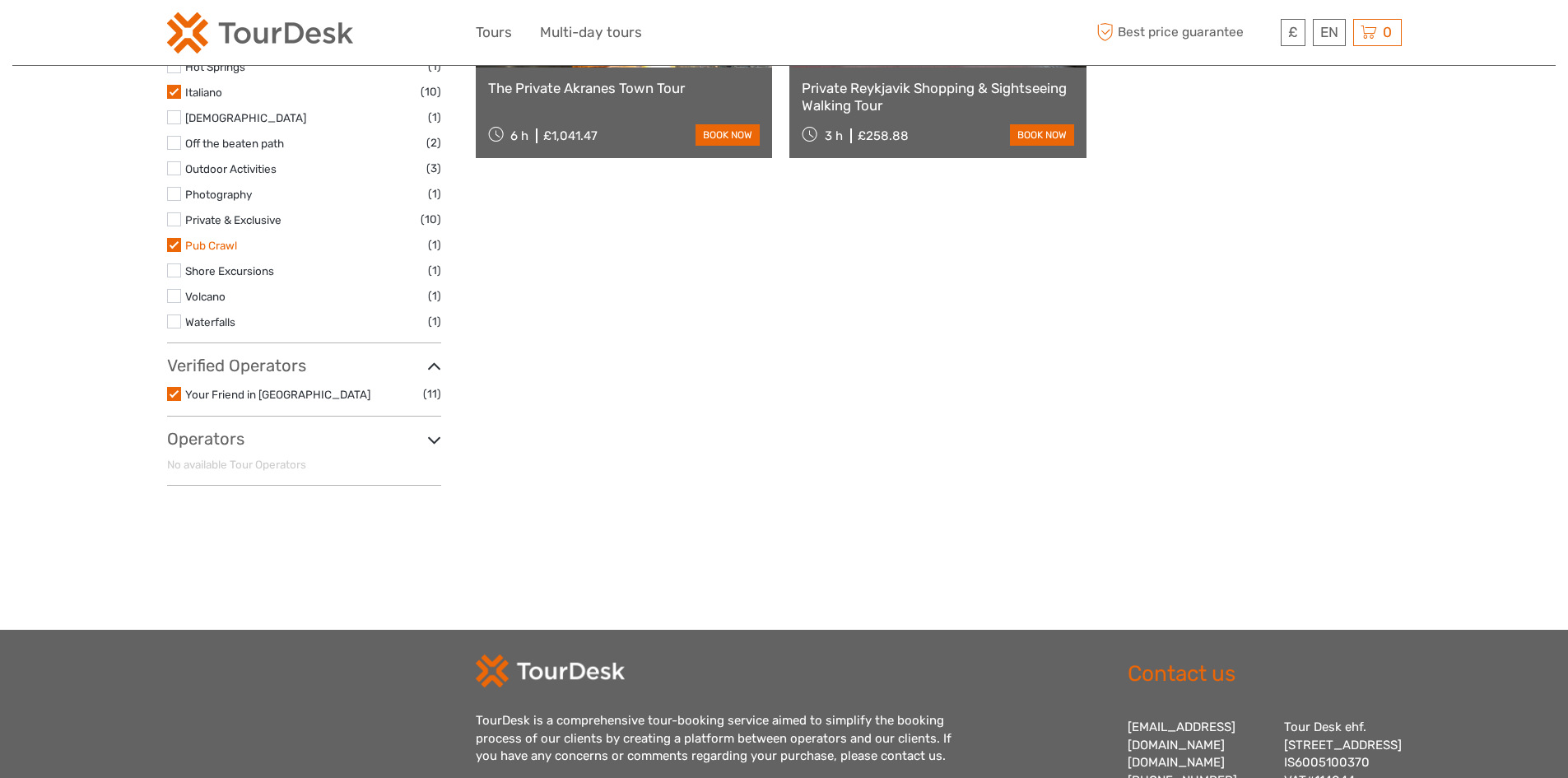
click at [202, 247] on link "Pub Crawl" at bounding box center [211, 245] width 52 height 13
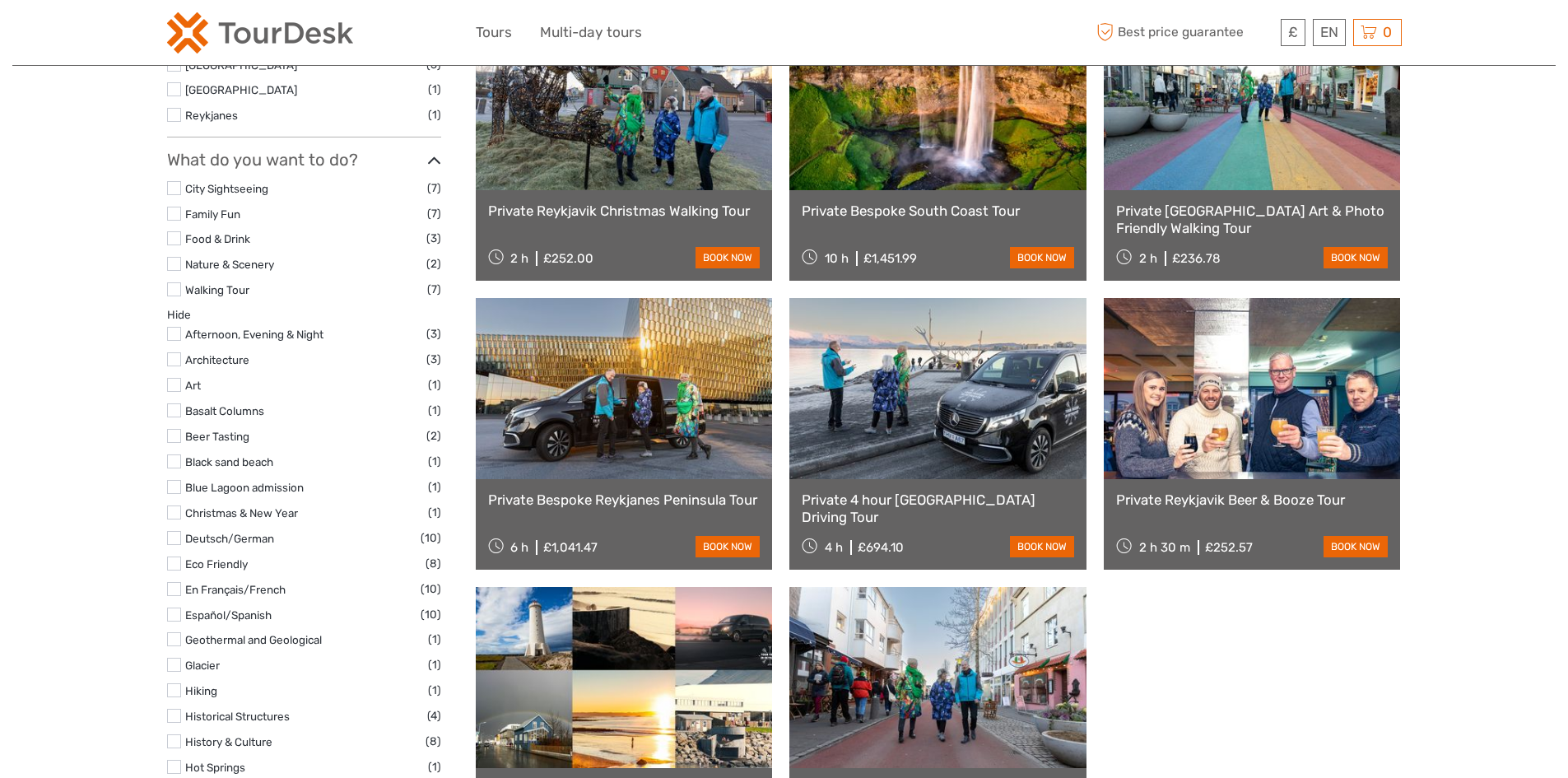
scroll to position [752, 0]
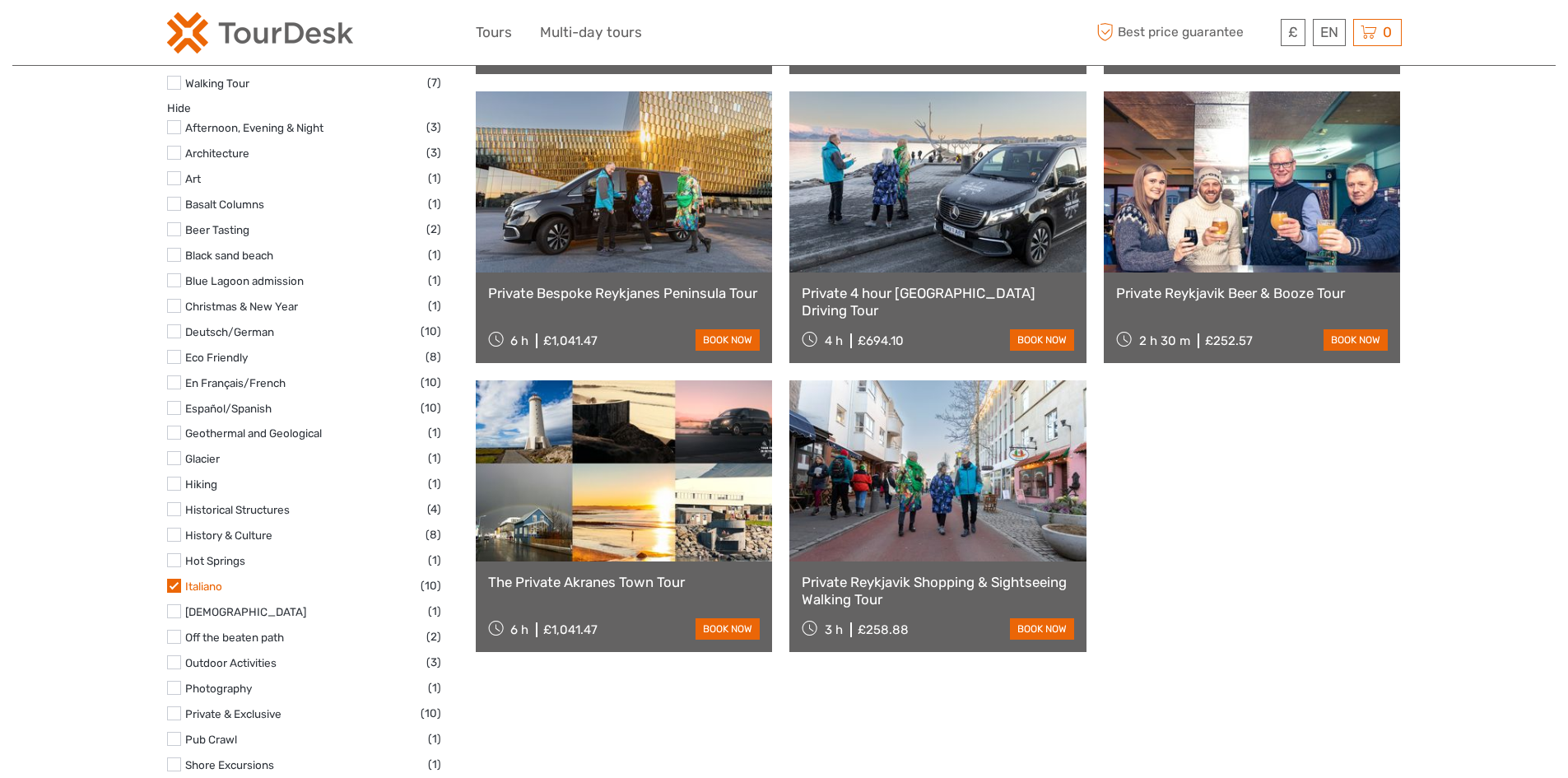
click at [200, 589] on link "Italiano" at bounding box center [204, 586] width 37 height 13
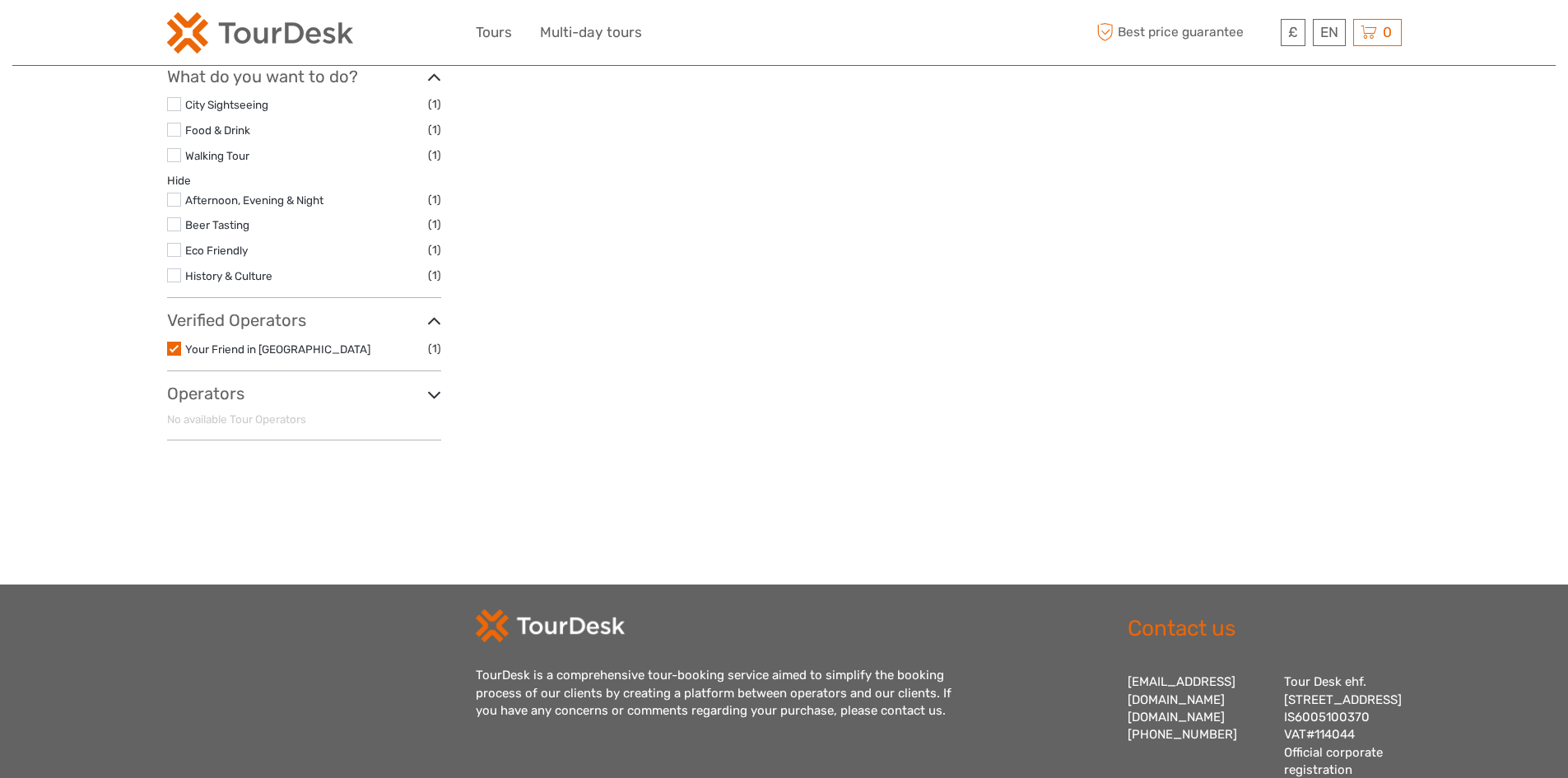
scroll to position [588, 0]
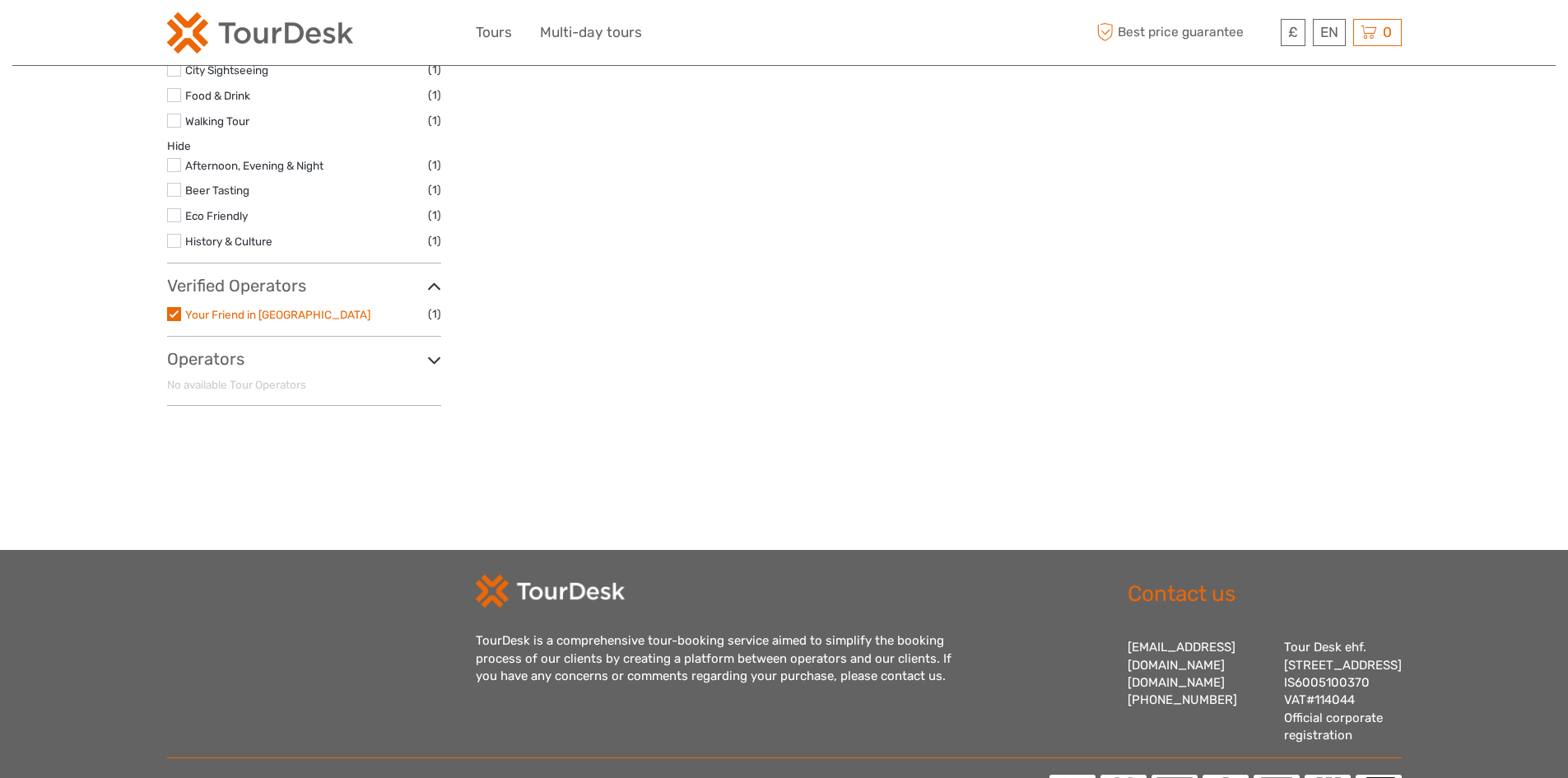
click at [243, 318] on link "Your Friend in [GEOGRAPHIC_DATA]" at bounding box center [278, 314] width 185 height 13
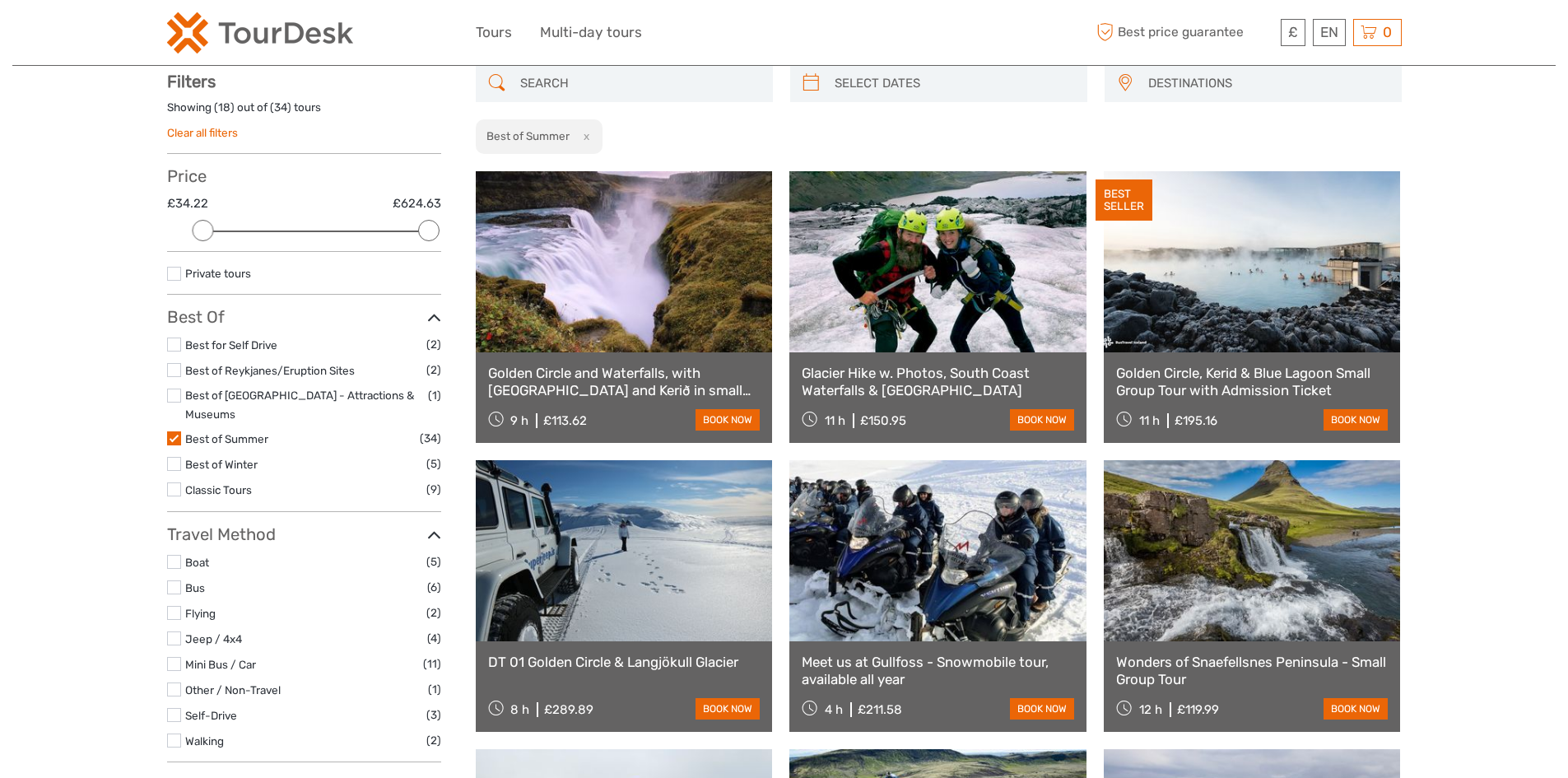
scroll to position [94, 0]
click at [217, 459] on link "Best of Winter" at bounding box center [221, 465] width 72 height 13
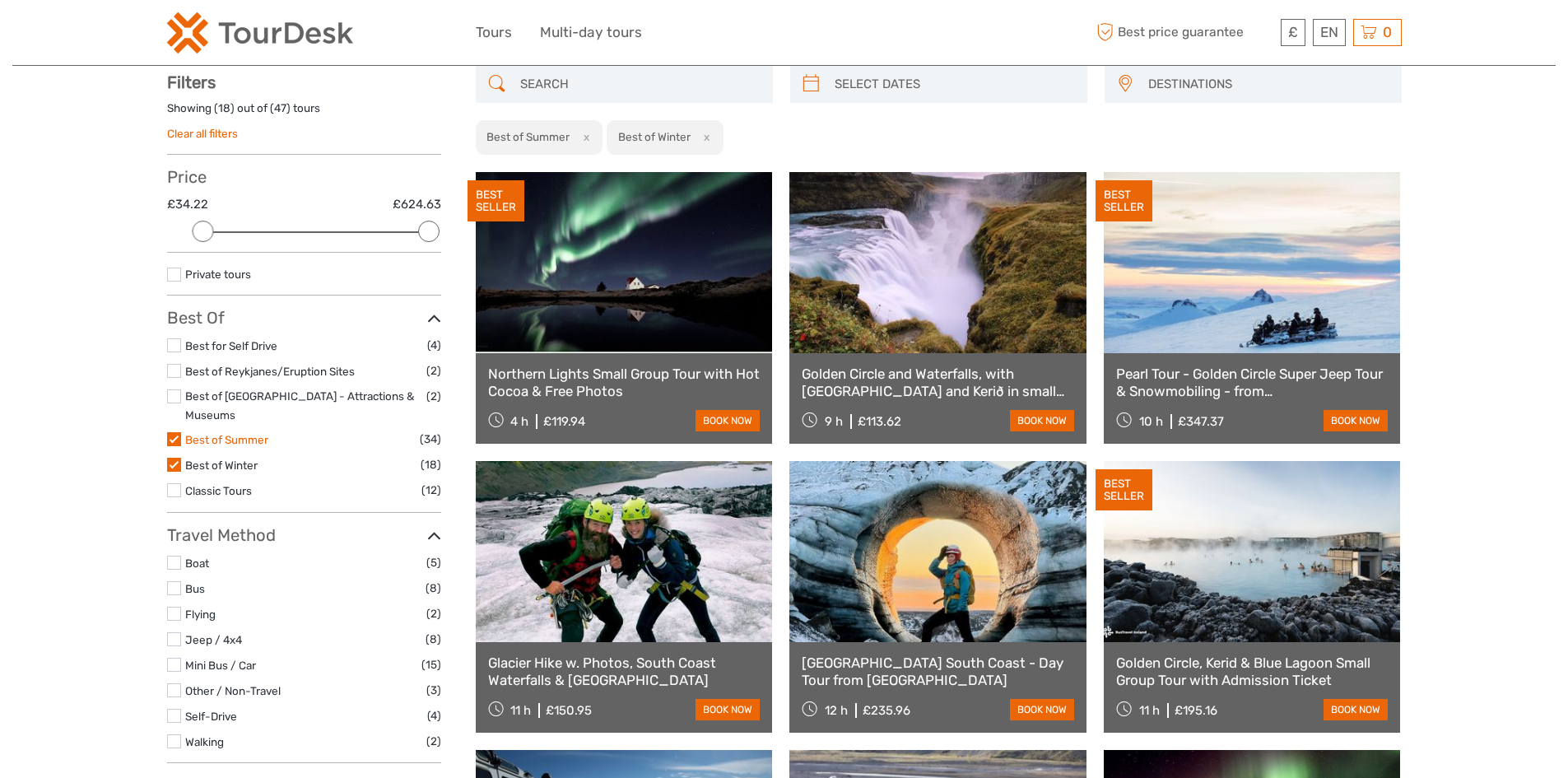
click at [225, 433] on link "Best of Summer" at bounding box center [227, 440] width 83 height 13
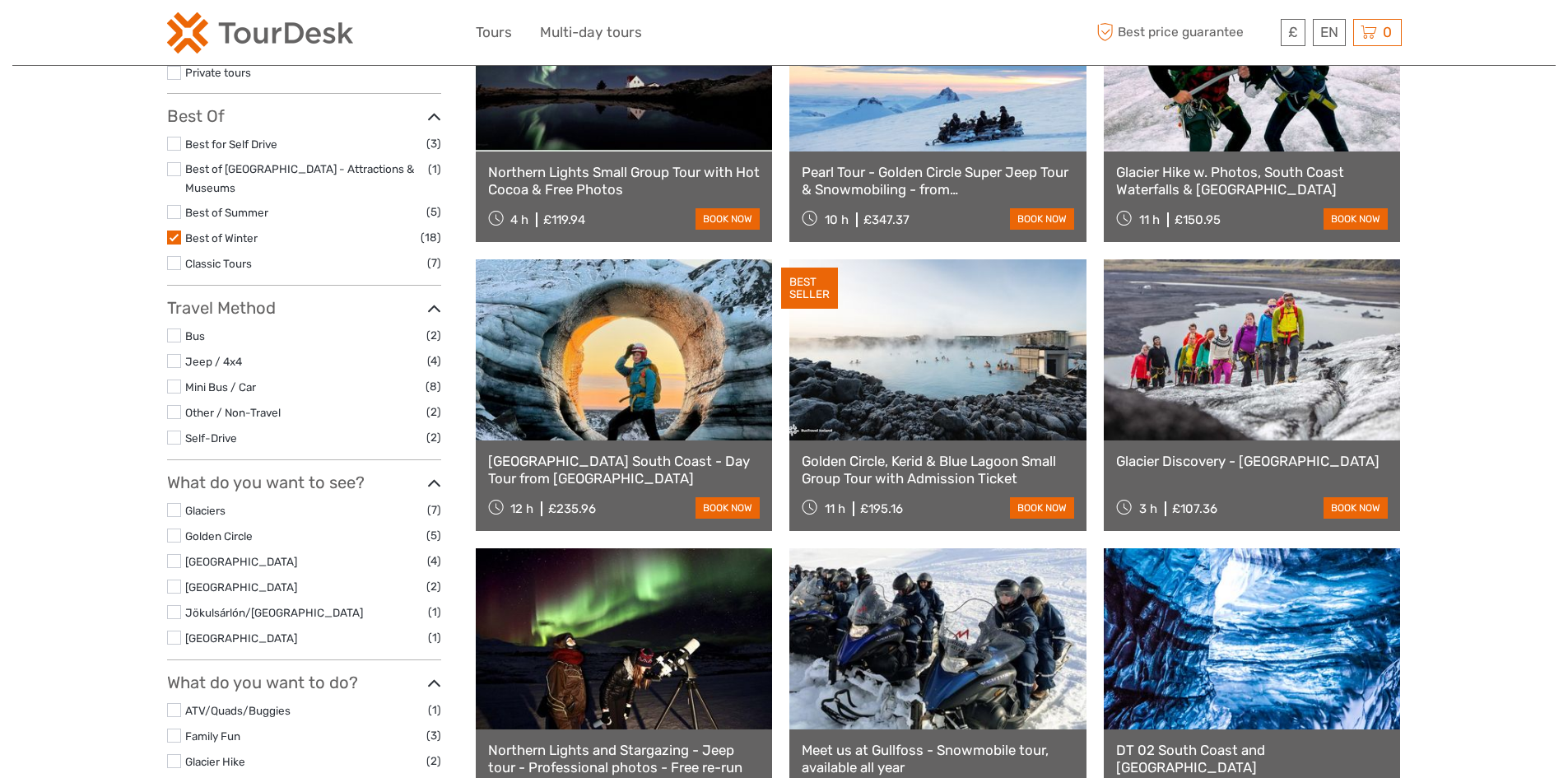
scroll to position [341, 0]
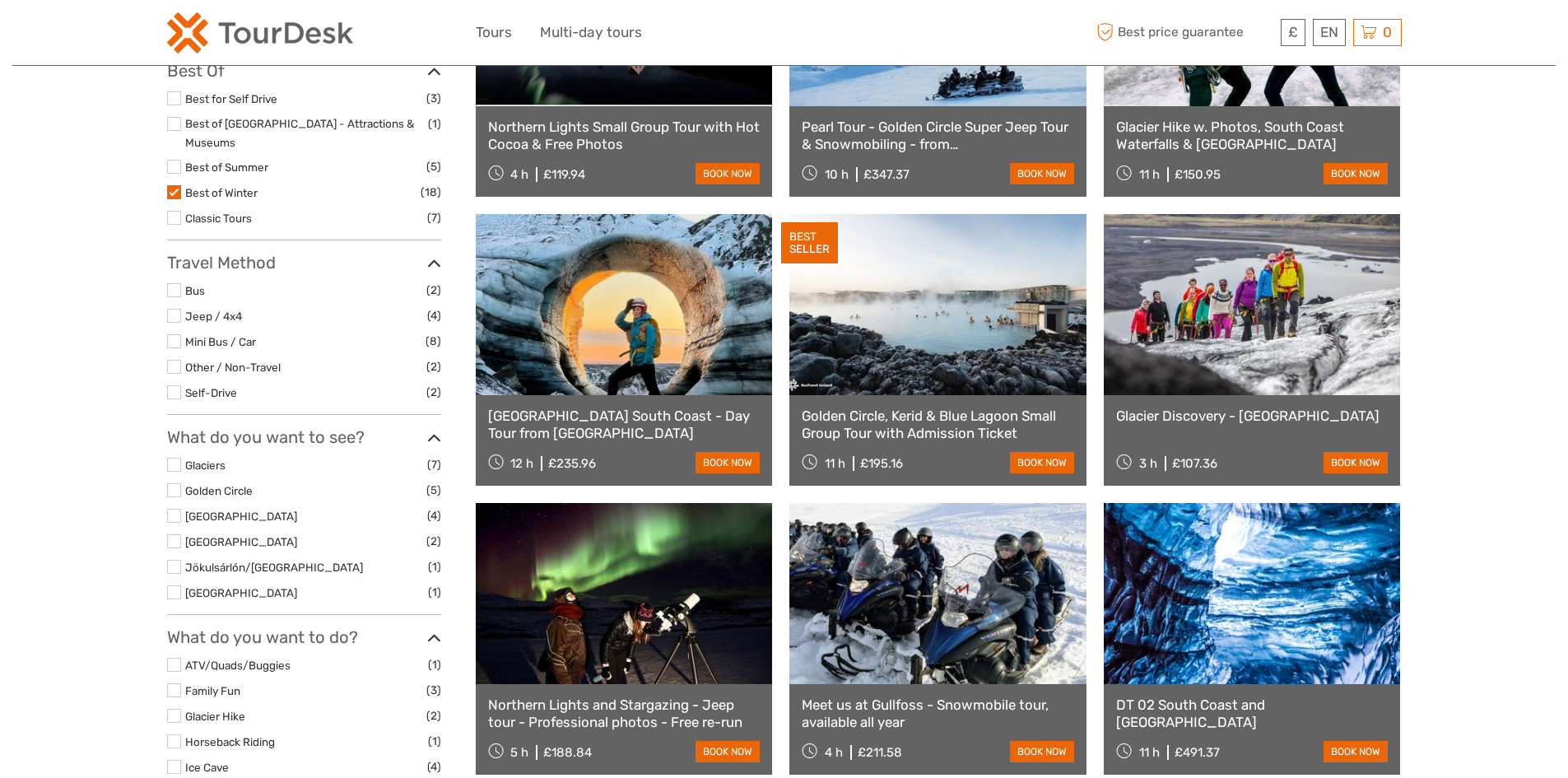
click at [178, 386] on label at bounding box center [174, 392] width 14 height 14
click at [0, 0] on input "checkbox" at bounding box center [0, 0] width 0 height 0
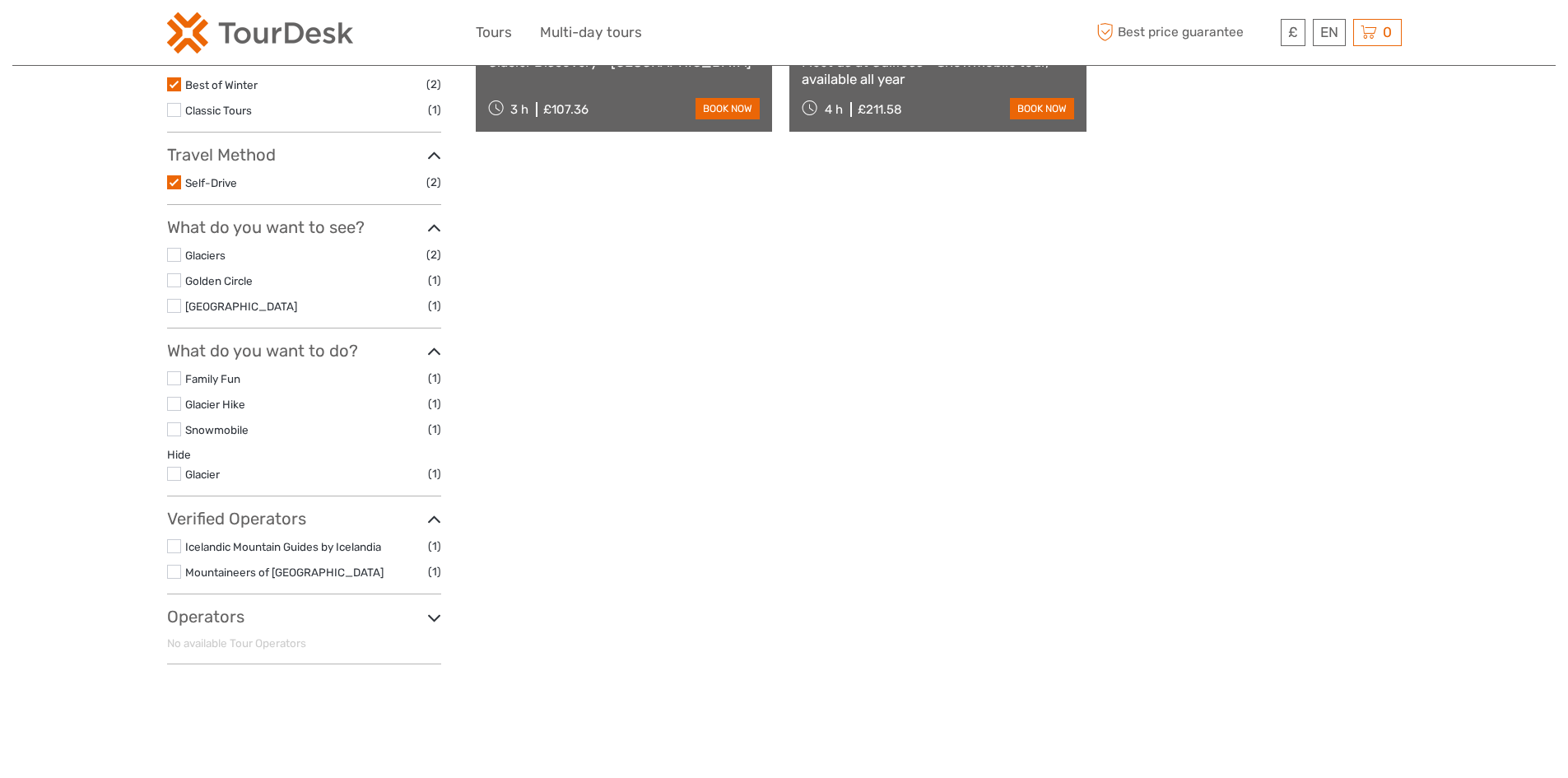
scroll to position [423, 0]
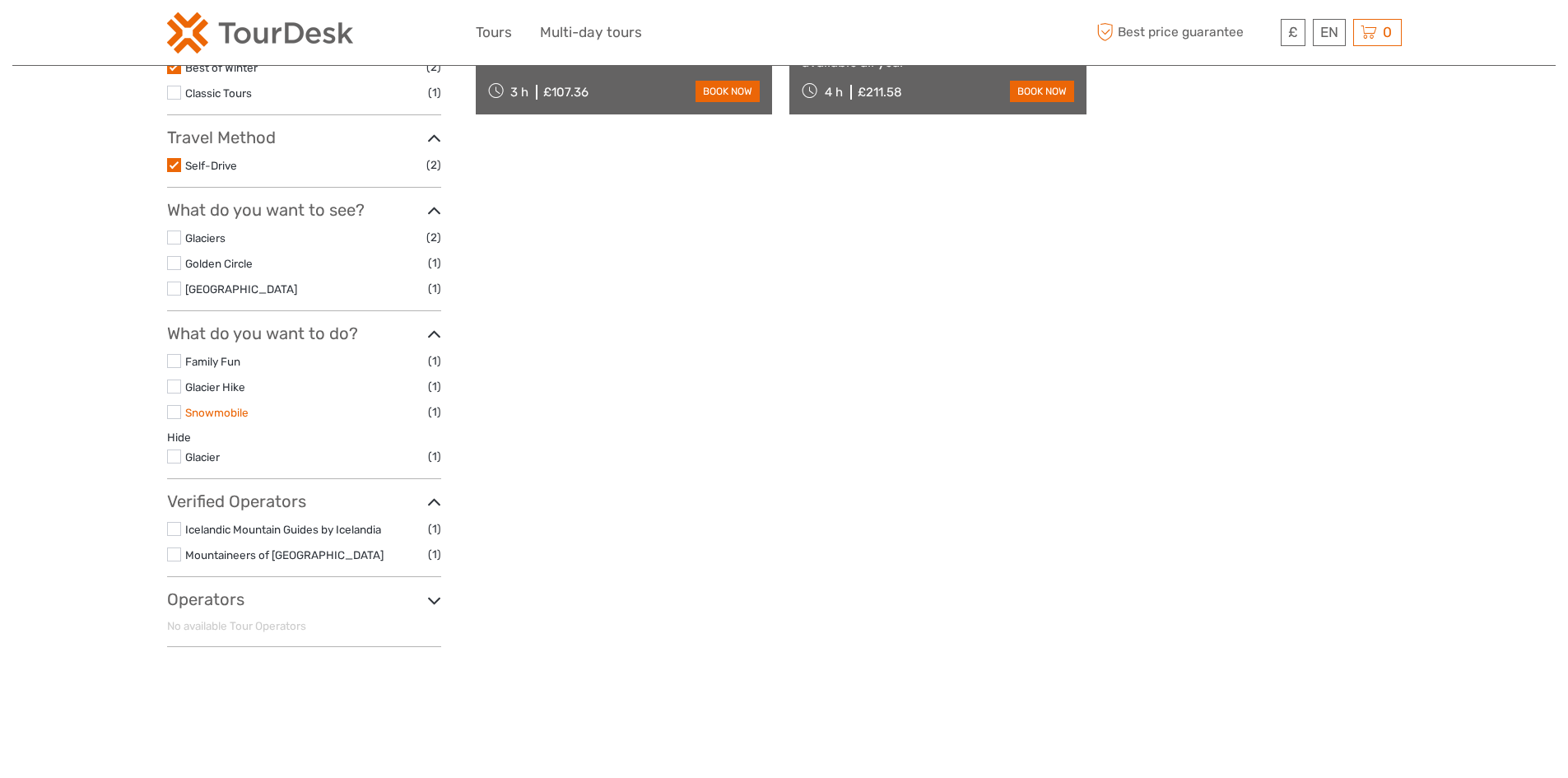
click at [221, 416] on link "Snowmobile" at bounding box center [217, 412] width 63 height 13
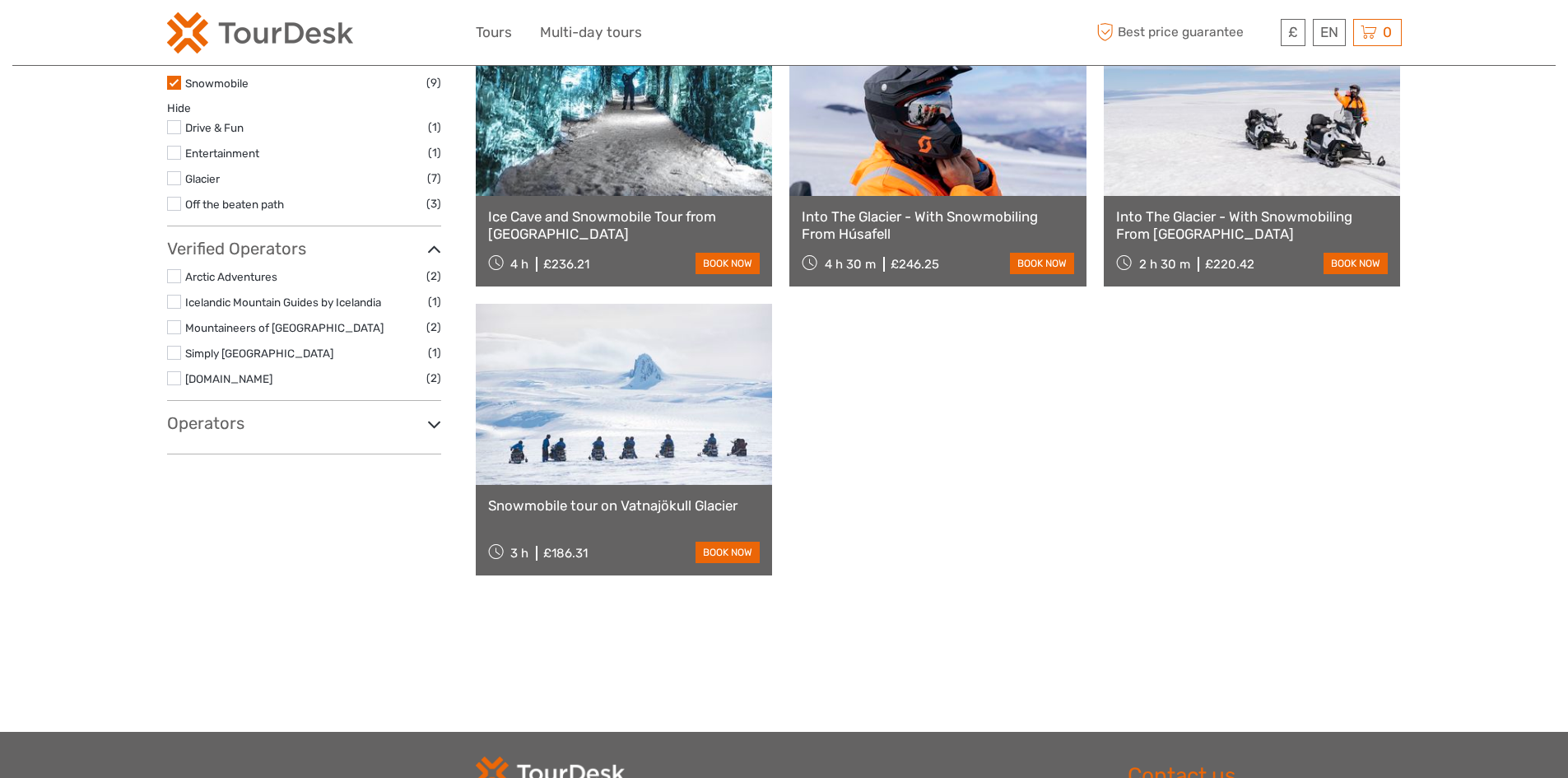
scroll to position [835, 0]
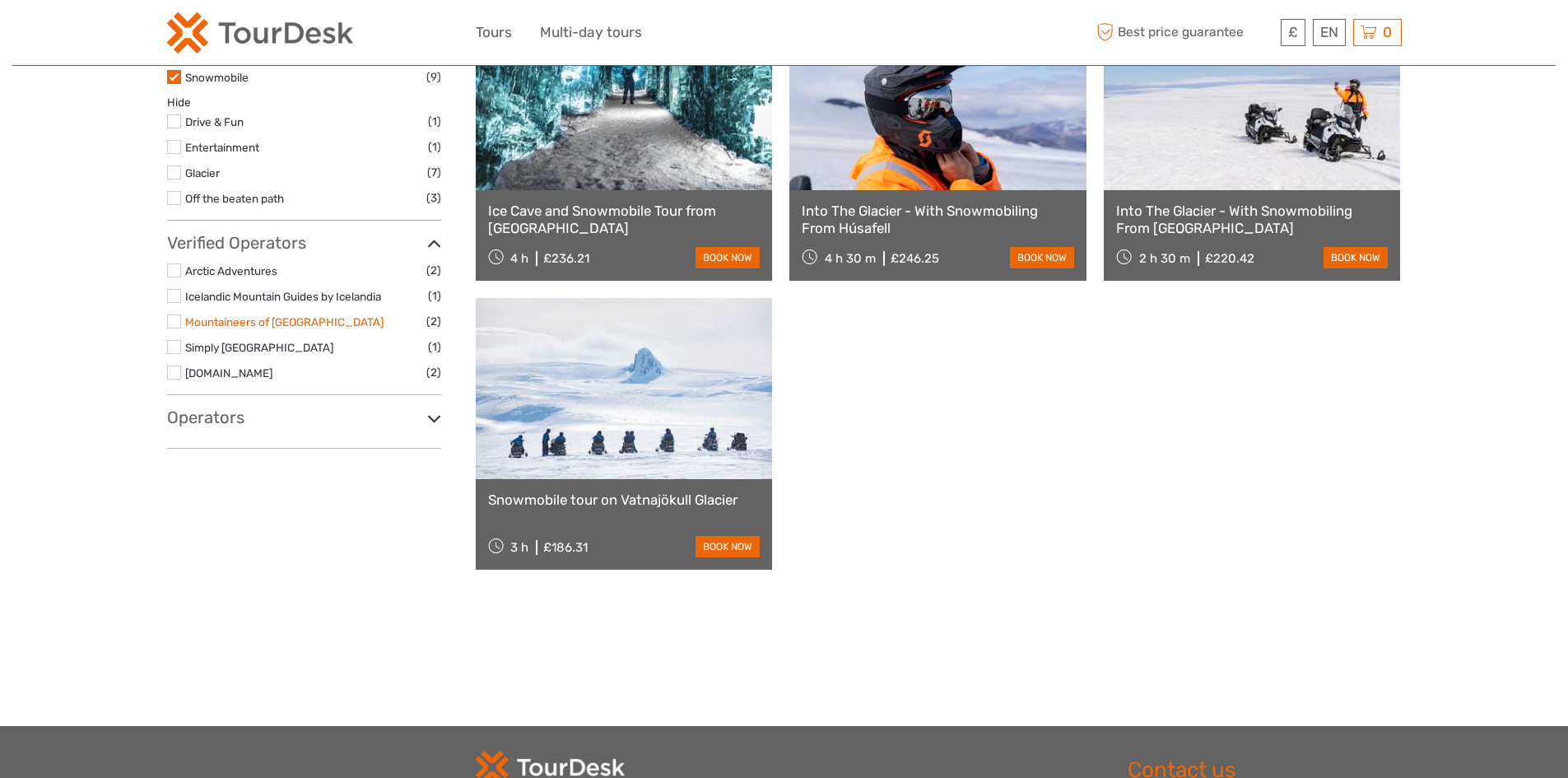
click at [262, 320] on link "Mountaineers of [GEOGRAPHIC_DATA]" at bounding box center [284, 322] width 198 height 13
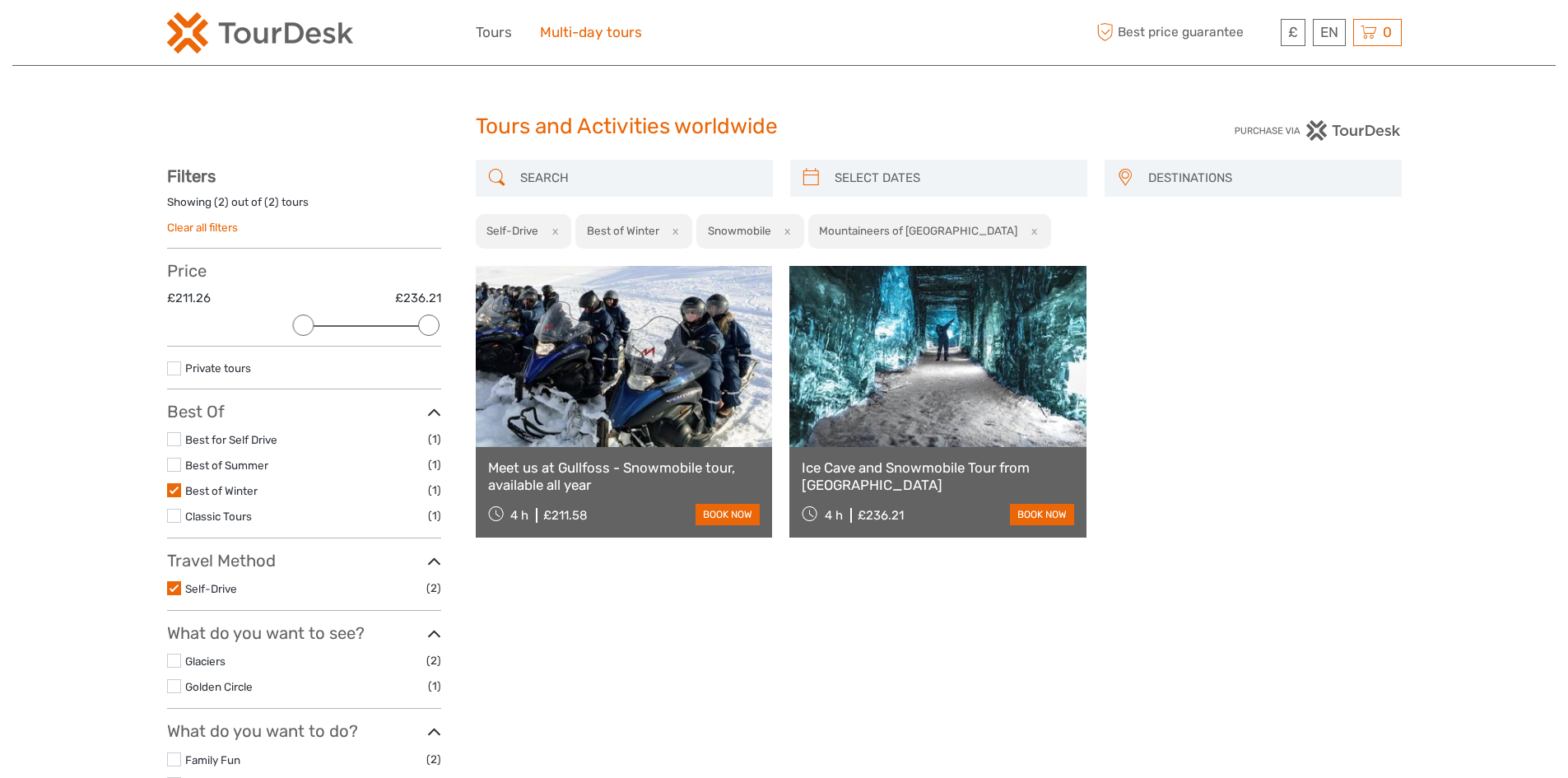
click at [572, 25] on link "Multi-day tours" at bounding box center [591, 33] width 102 height 24
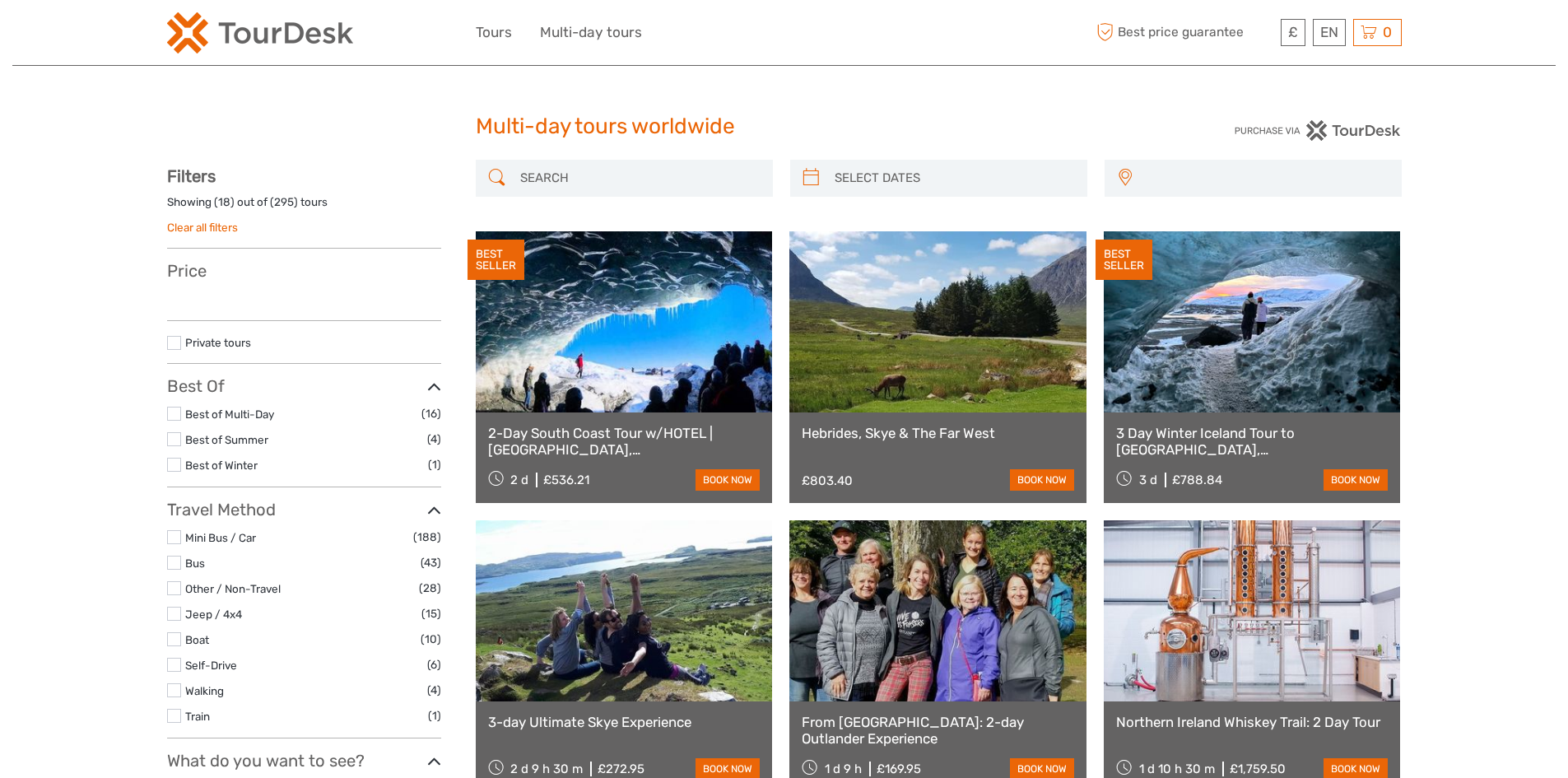
select select
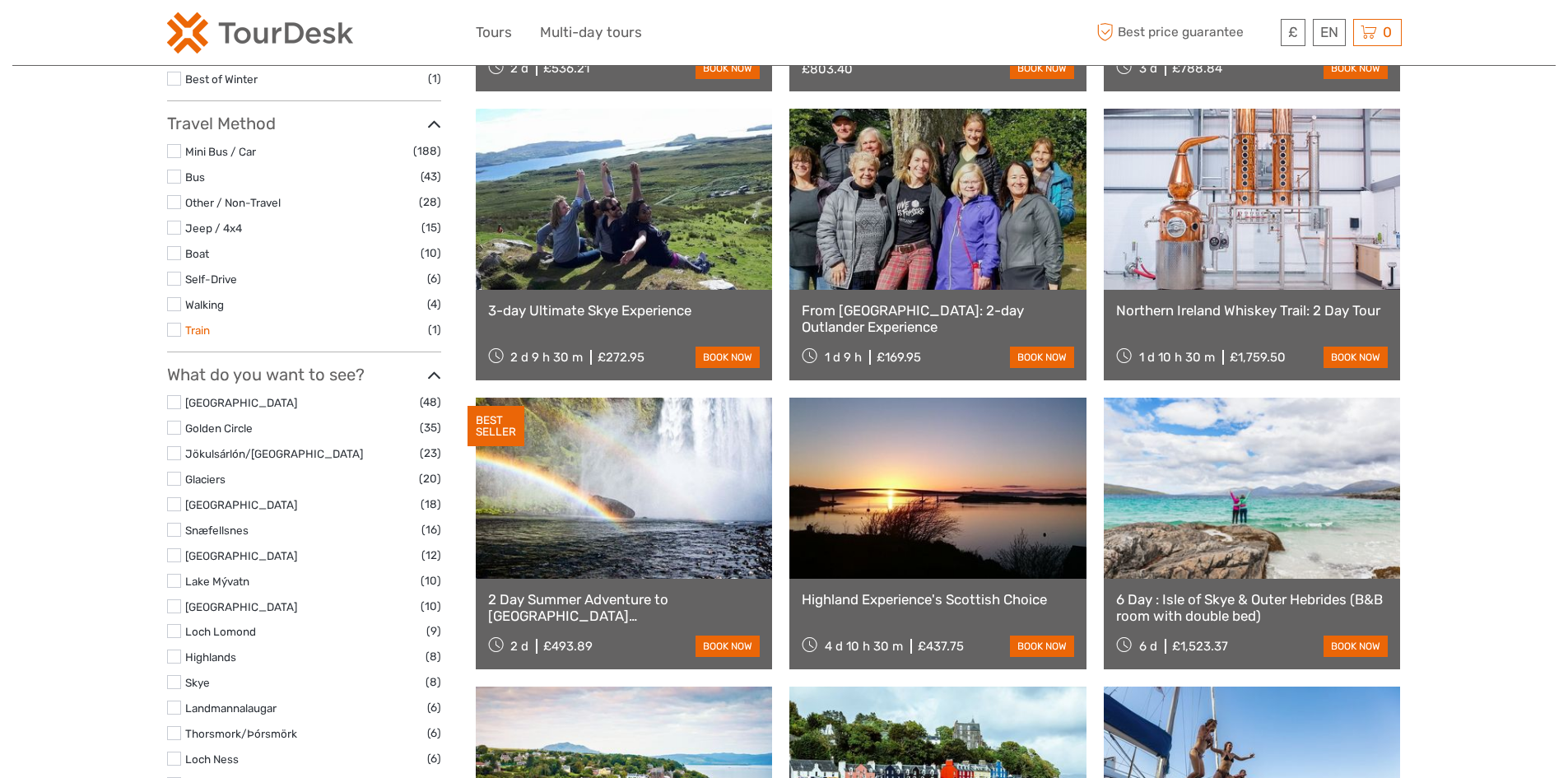
click at [200, 326] on link "Train" at bounding box center [197, 330] width 25 height 13
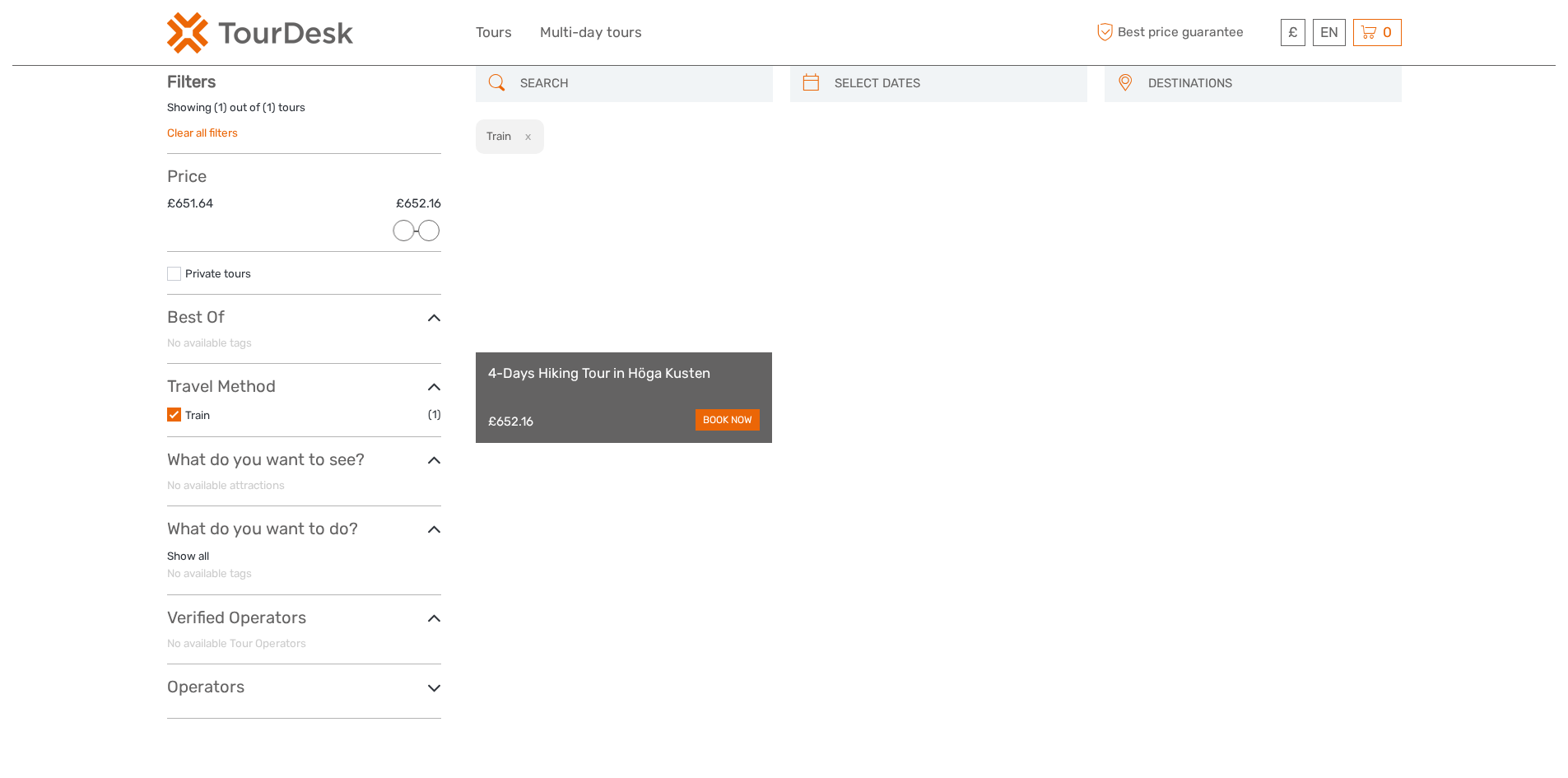
scroll to position [94, 0]
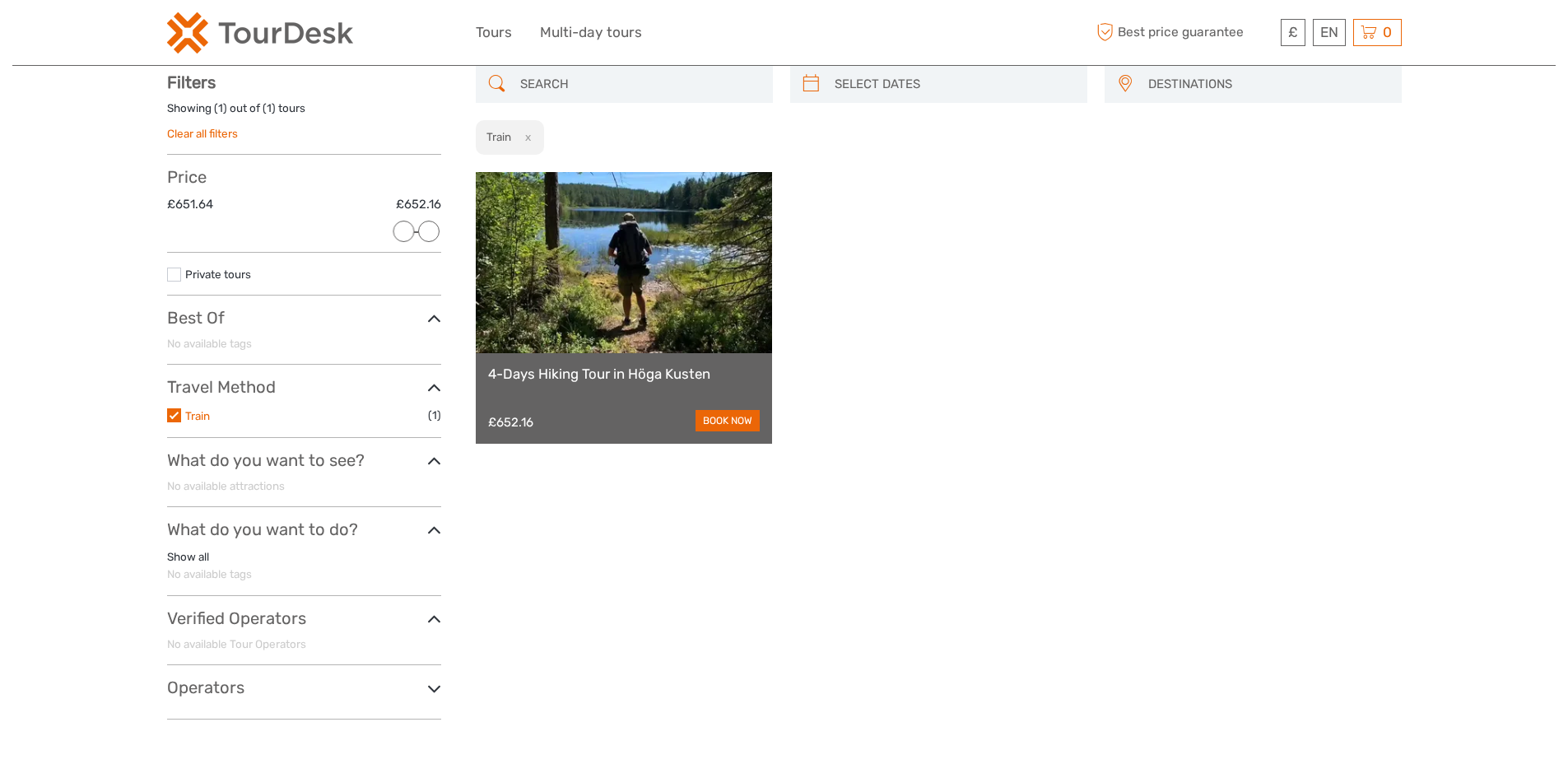
click at [195, 415] on link "Train" at bounding box center [197, 416] width 25 height 13
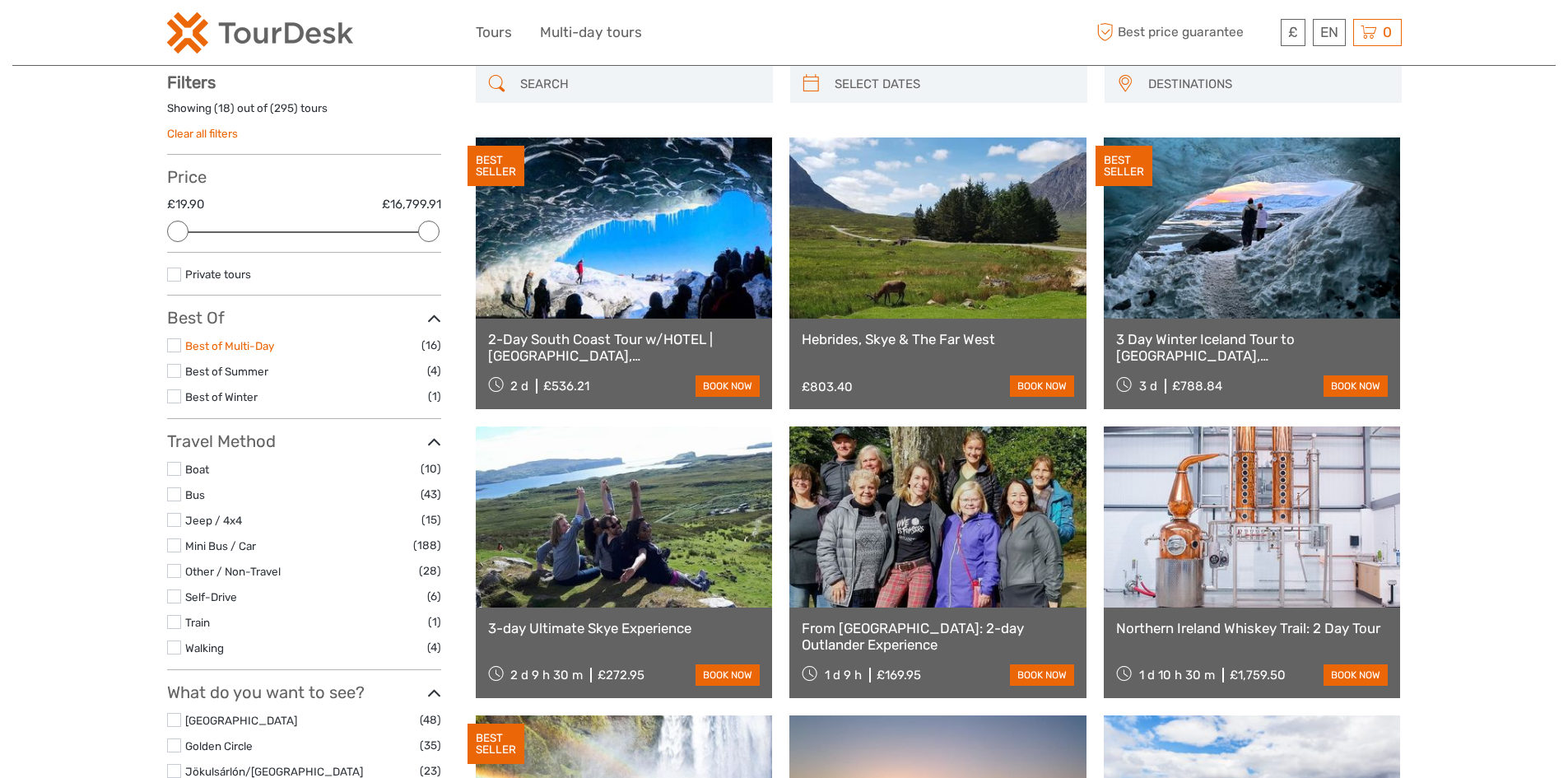
click at [220, 345] on link "Best of Multi-Day" at bounding box center [229, 346] width 89 height 13
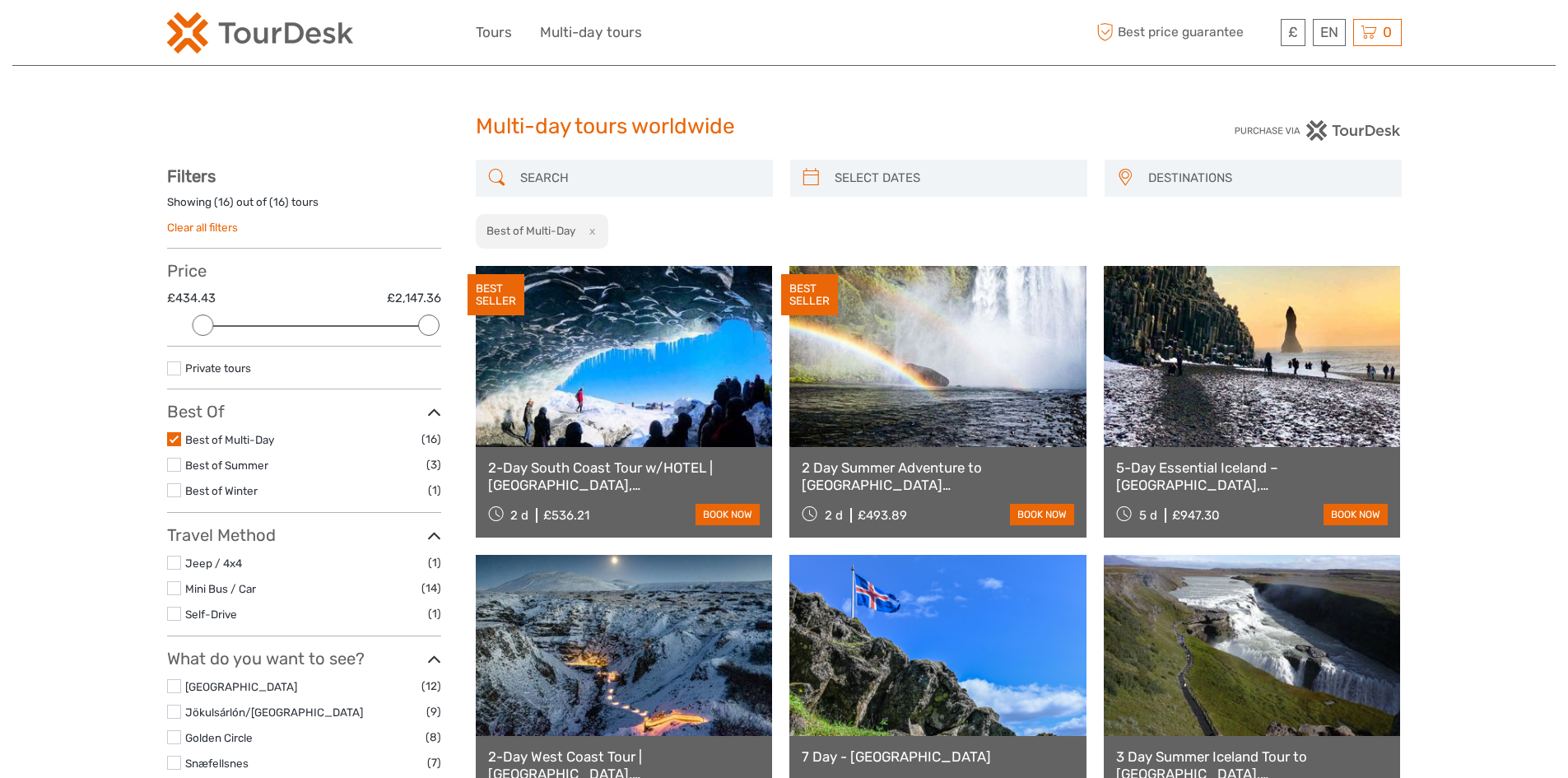
scroll to position [329, 0]
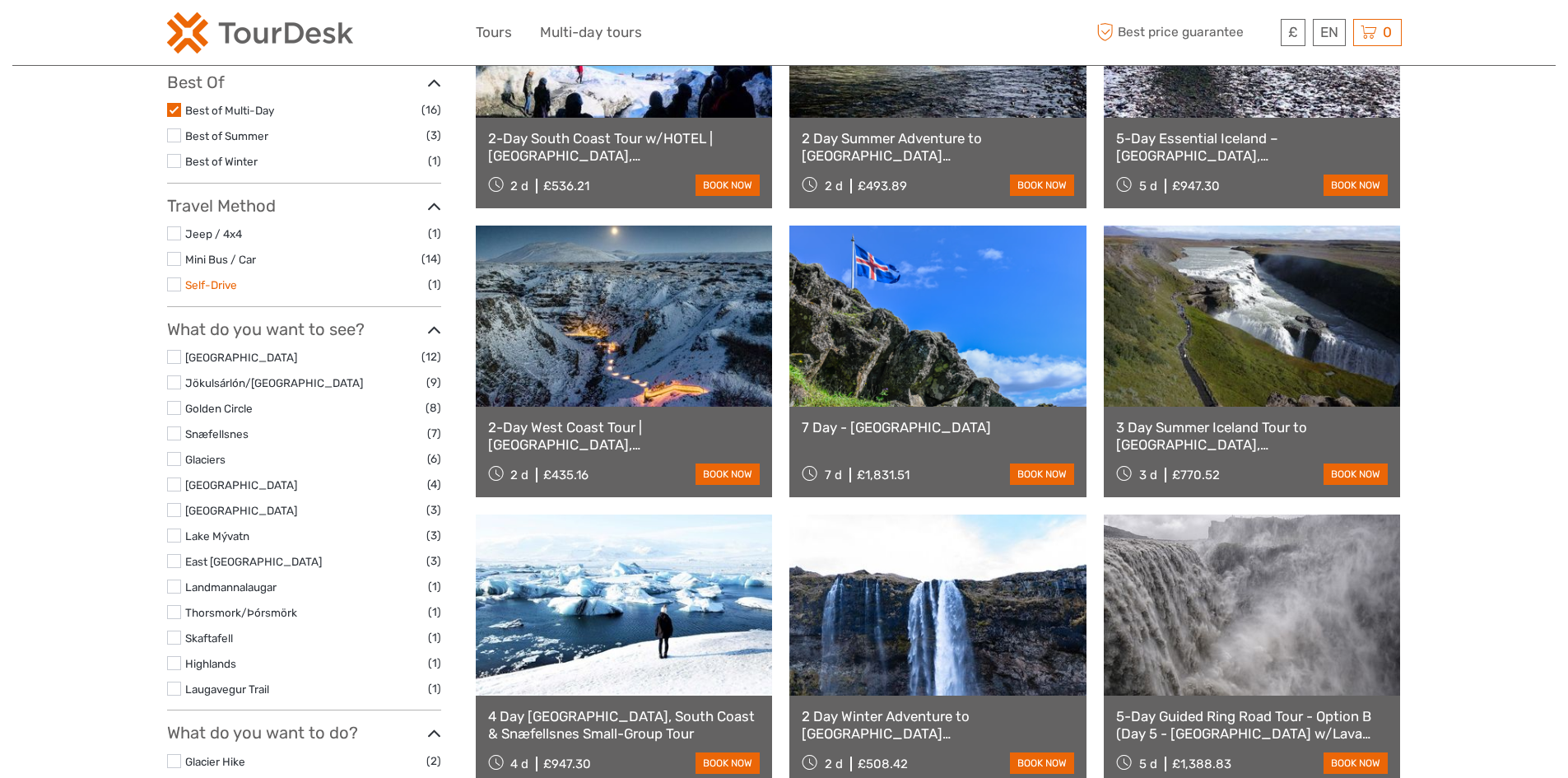
click at [236, 286] on link "Self-Drive" at bounding box center [211, 284] width 52 height 13
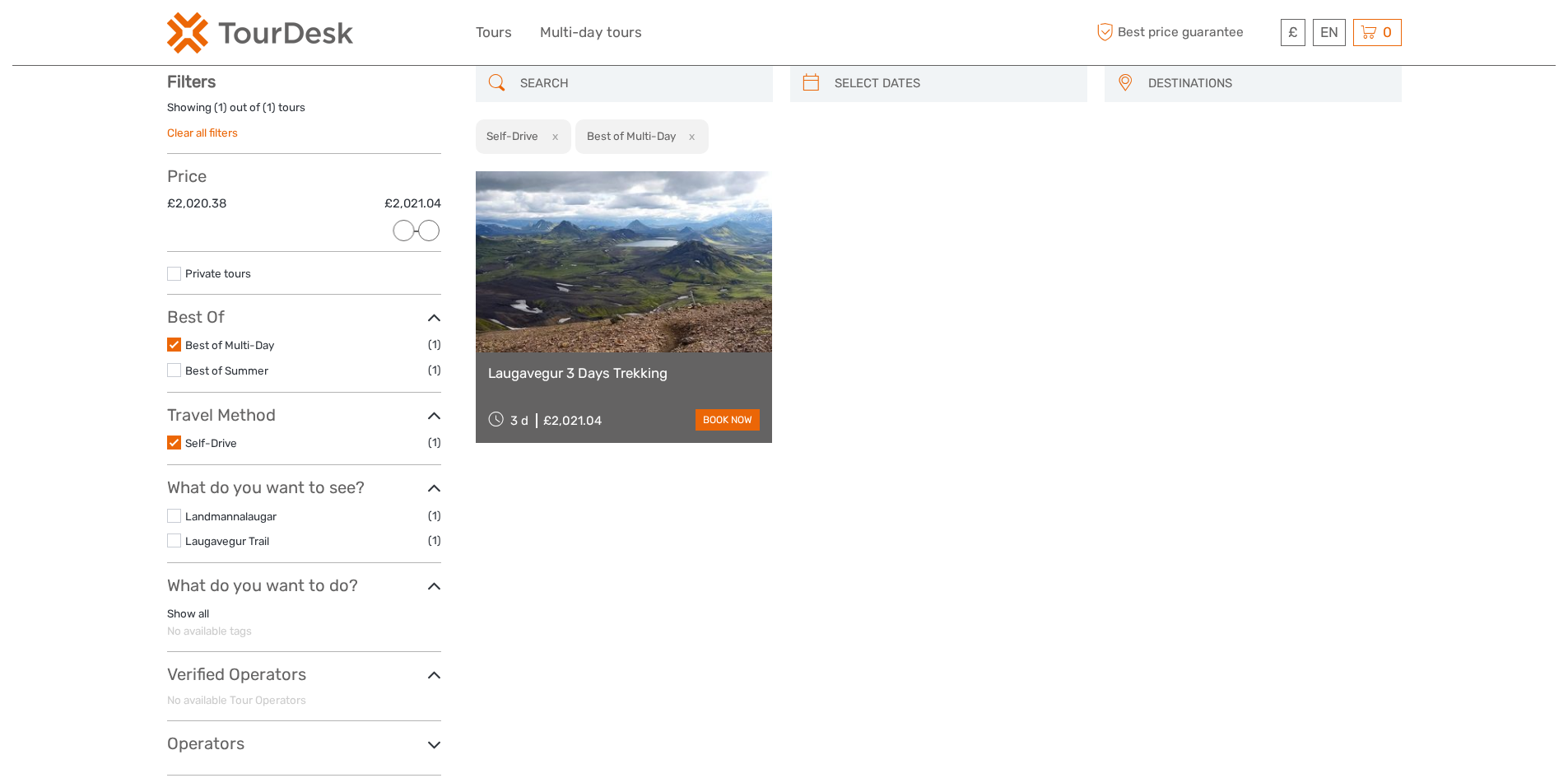
scroll to position [94, 0]
